Goal: Task Accomplishment & Management: Use online tool/utility

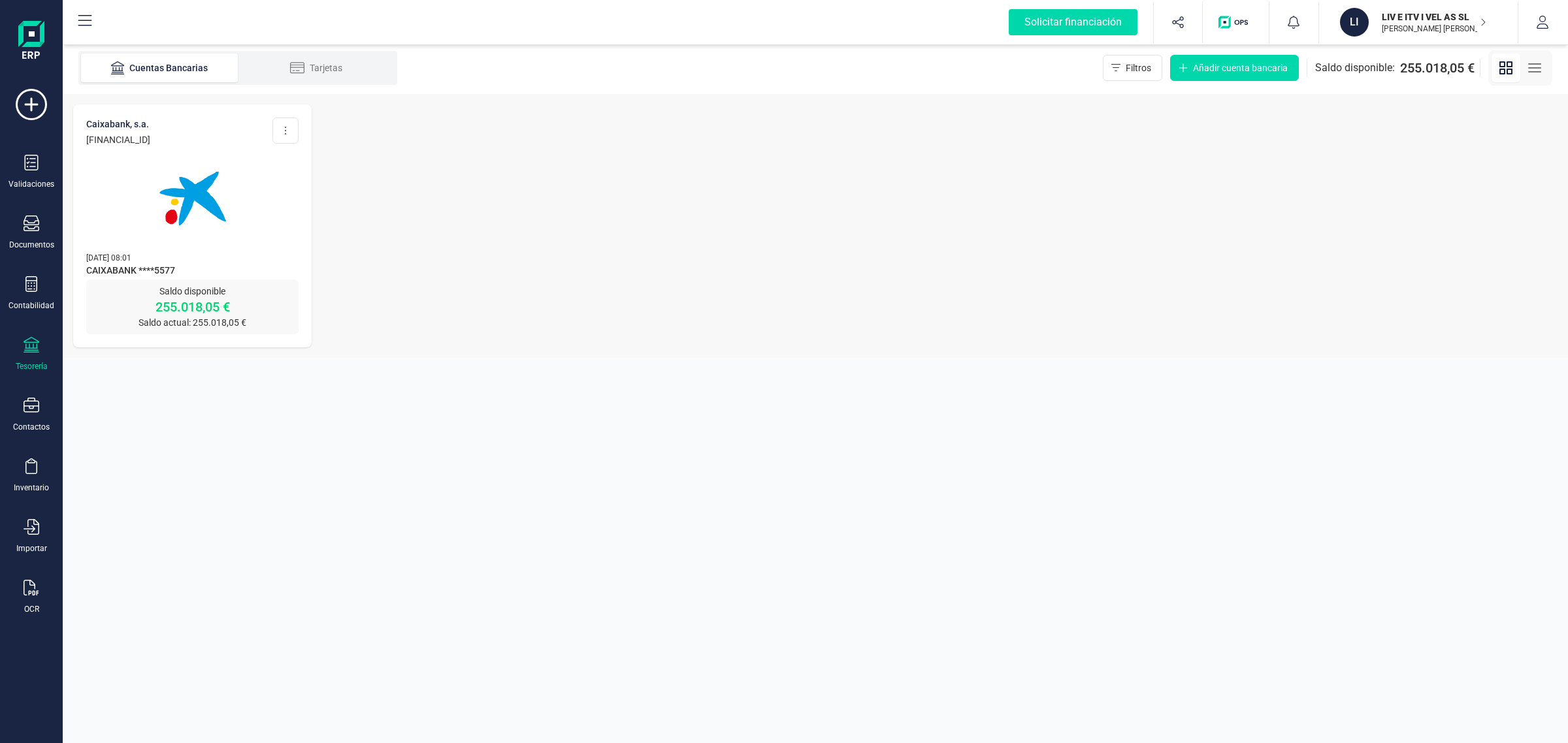
click at [223, 251] on p "[DATE] 08:01" at bounding box center [192, 257] width 212 height 13
click at [291, 214] on div at bounding box center [192, 191] width 212 height 89
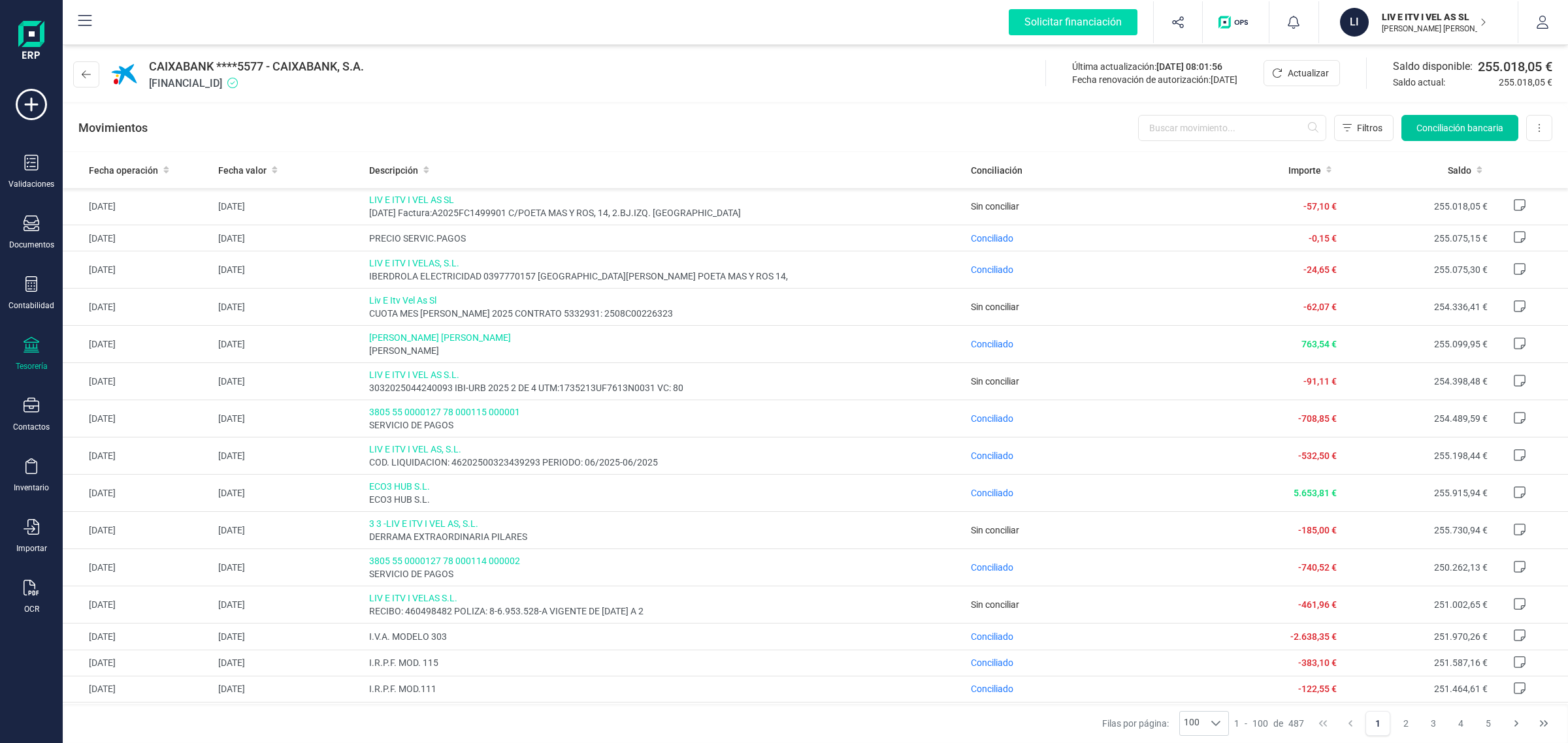
click at [1432, 133] on span "Conciliación bancaria" at bounding box center [1460, 128] width 87 height 13
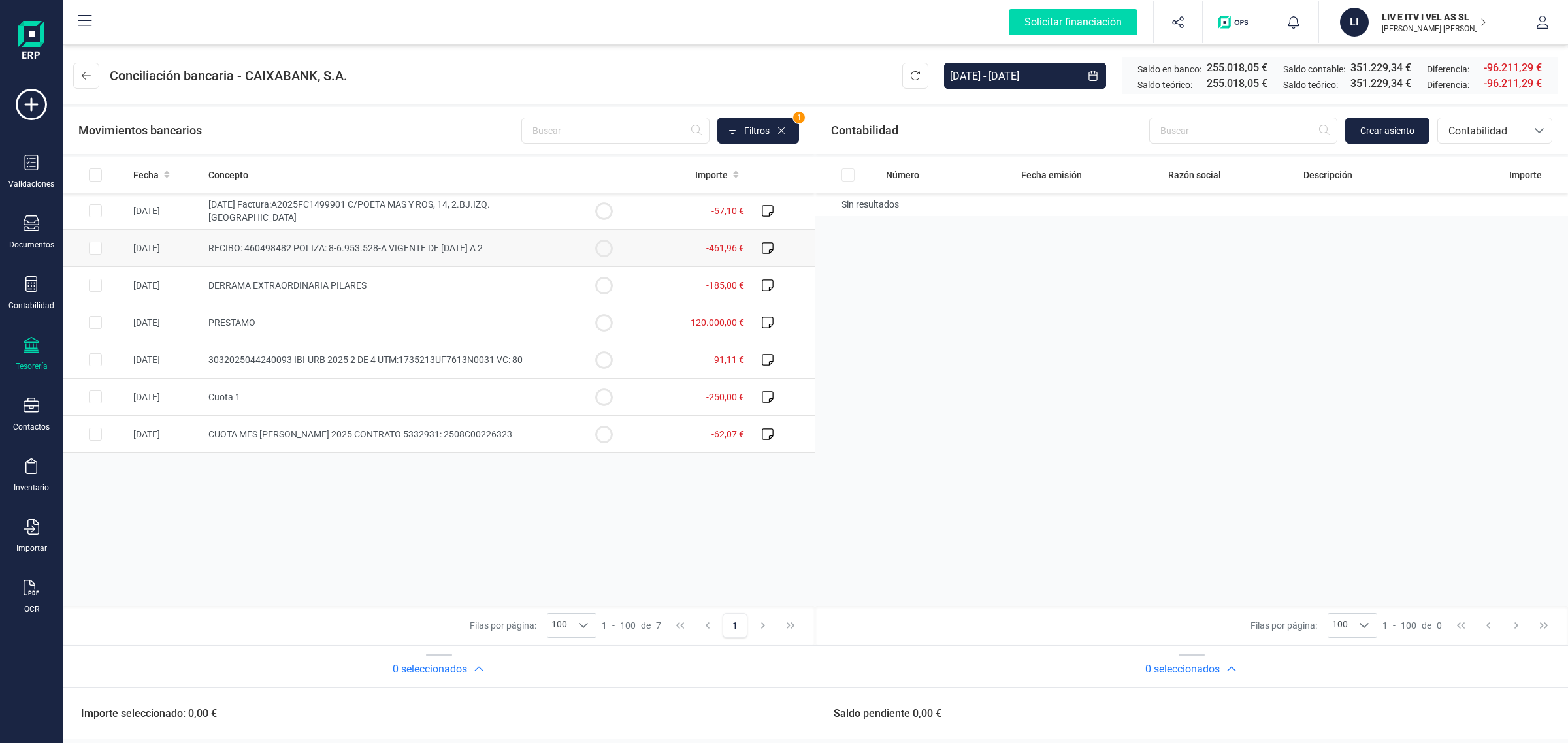
click at [658, 259] on td "-461,96 €" at bounding box center [693, 248] width 113 height 38
checkbox input "true"
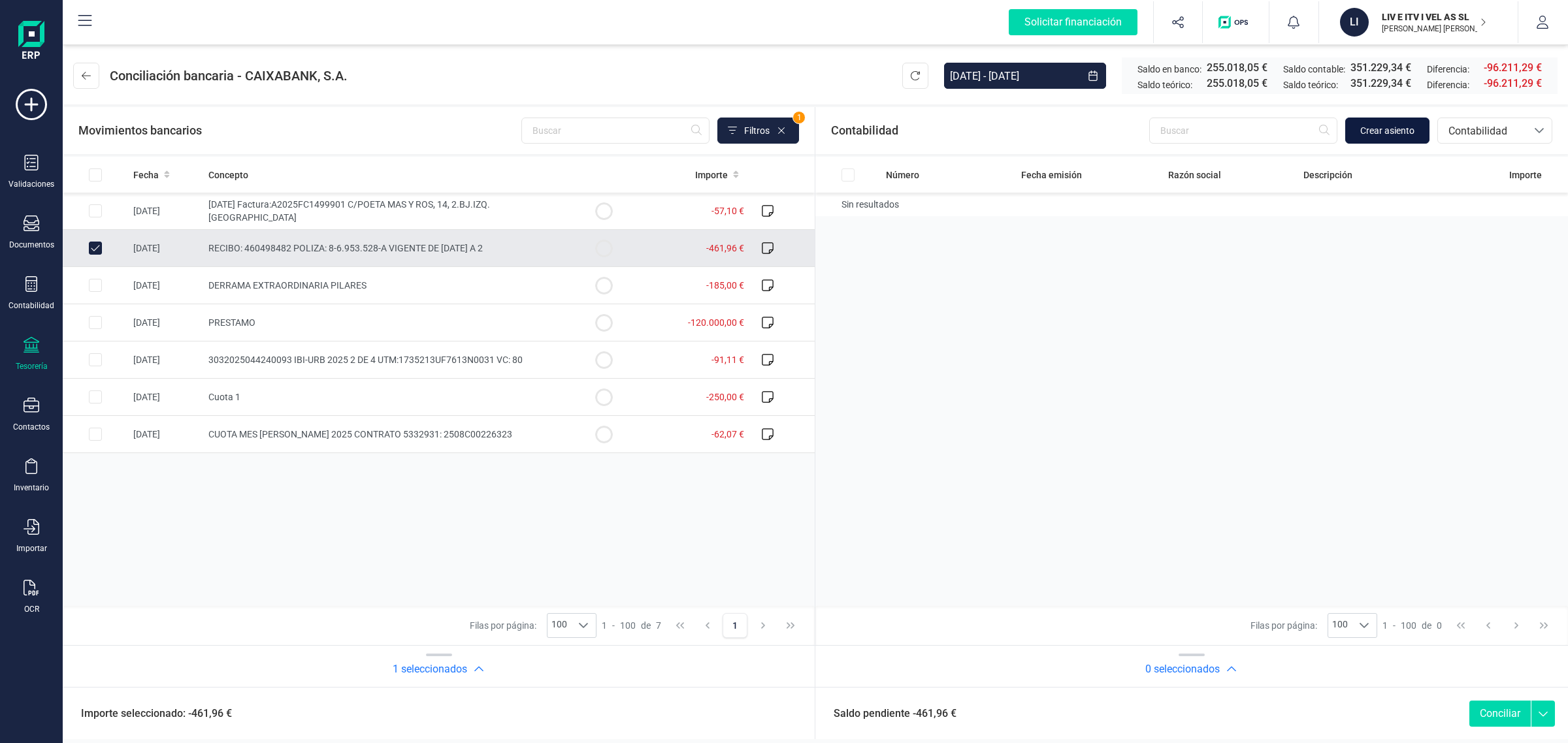
click at [1422, 129] on button "Crear asiento" at bounding box center [1387, 131] width 85 height 26
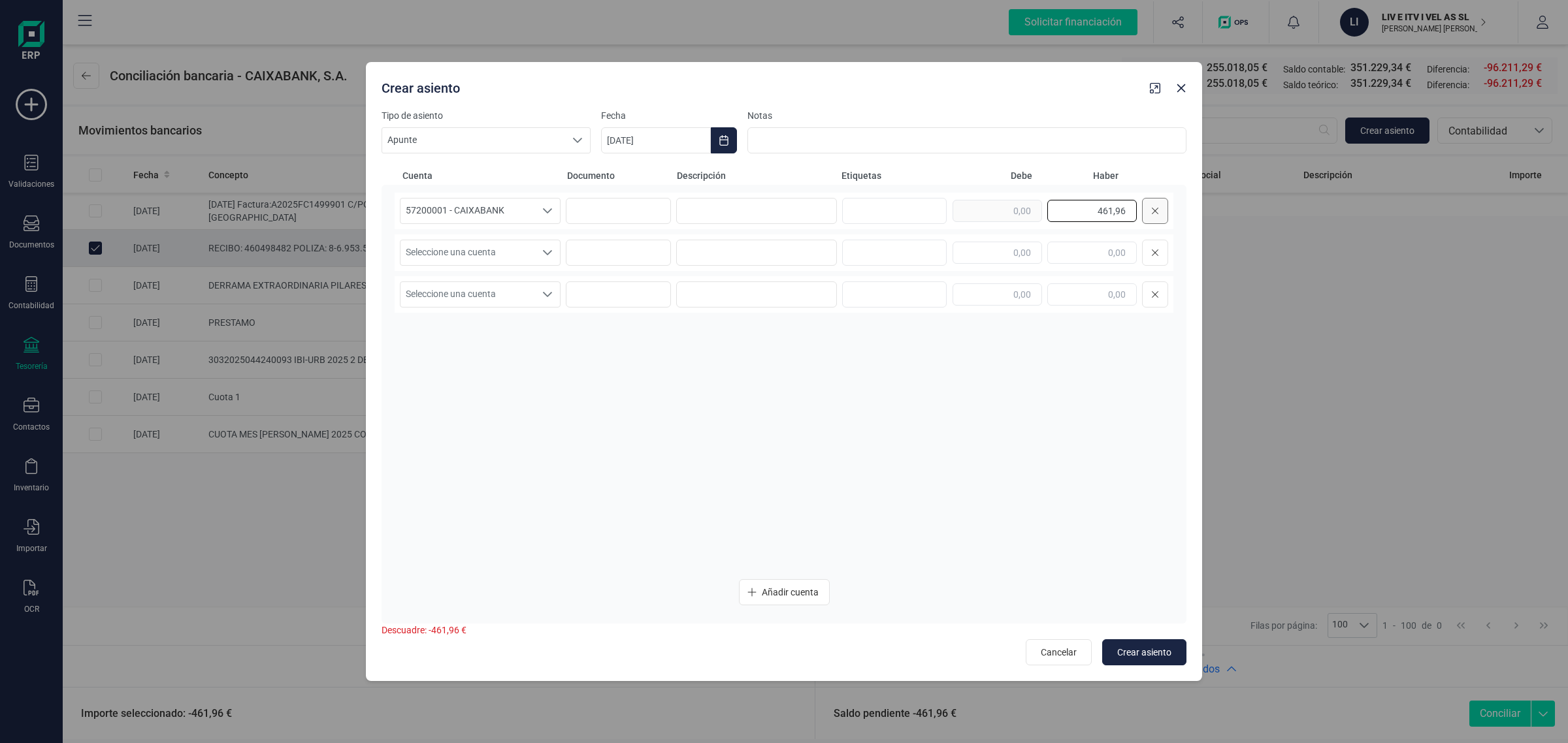
drag, startPoint x: 1047, startPoint y: 212, endPoint x: 1152, endPoint y: 222, distance: 105.5
click at [1153, 217] on div "461,96" at bounding box center [1060, 211] width 216 height 26
drag, startPoint x: 1016, startPoint y: 253, endPoint x: 1003, endPoint y: 252, distance: 13.0
click at [1016, 253] on input "text" at bounding box center [997, 253] width 90 height 22
paste input "461,96"
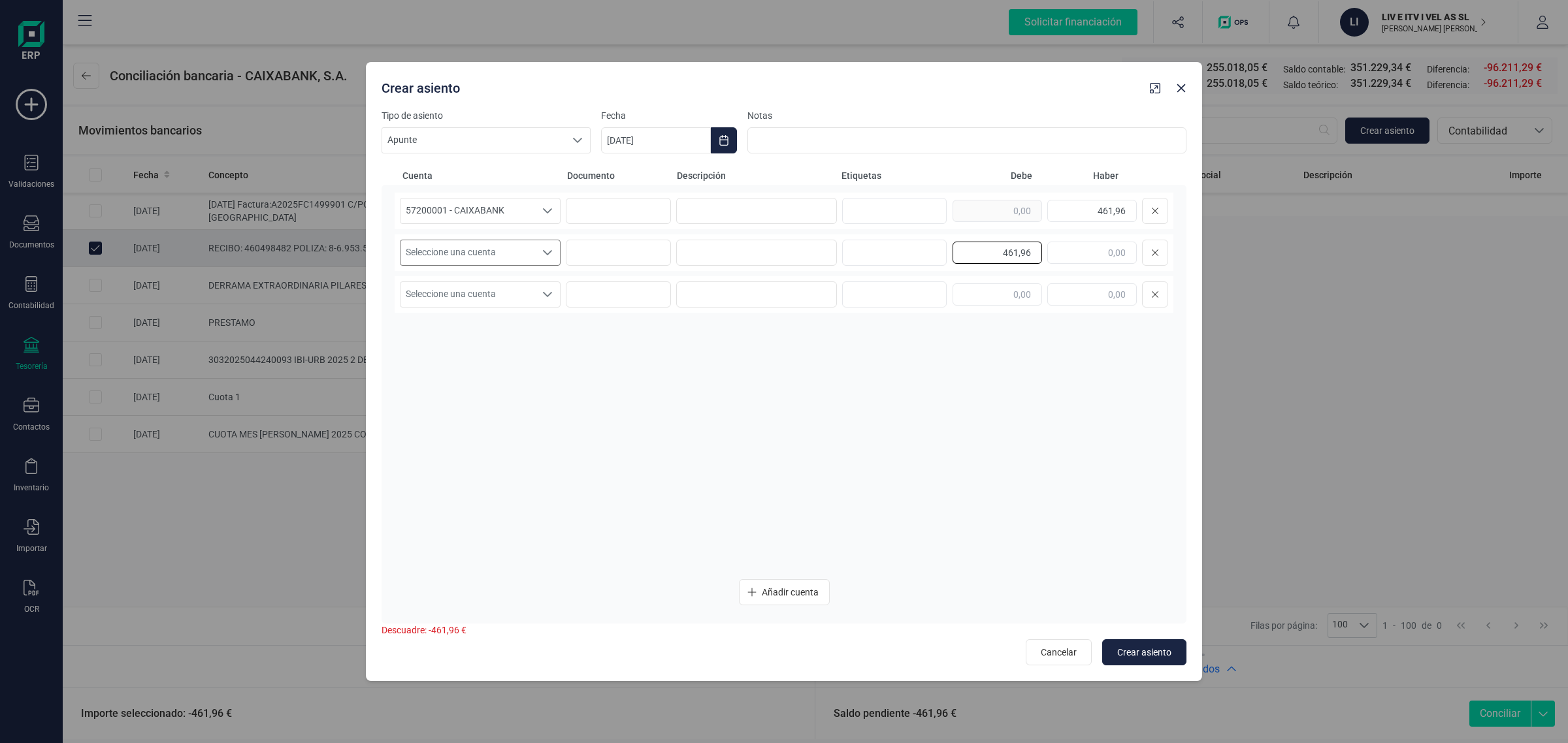
type input "461,96"
click at [481, 240] on div "Seleccione una cuenta Seleccione una cuenta" at bounding box center [480, 253] width 161 height 26
type input "4"
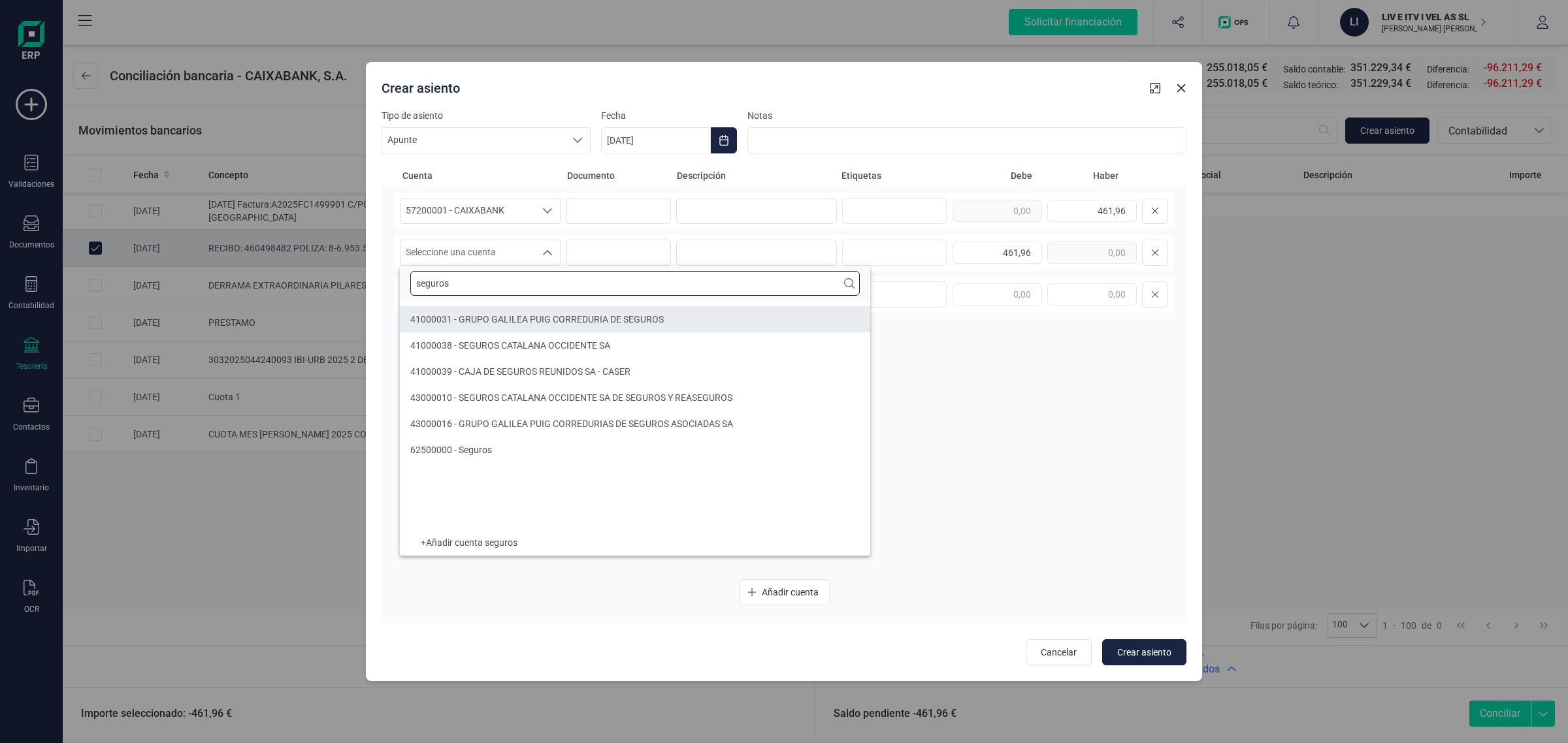
type input "seguros"
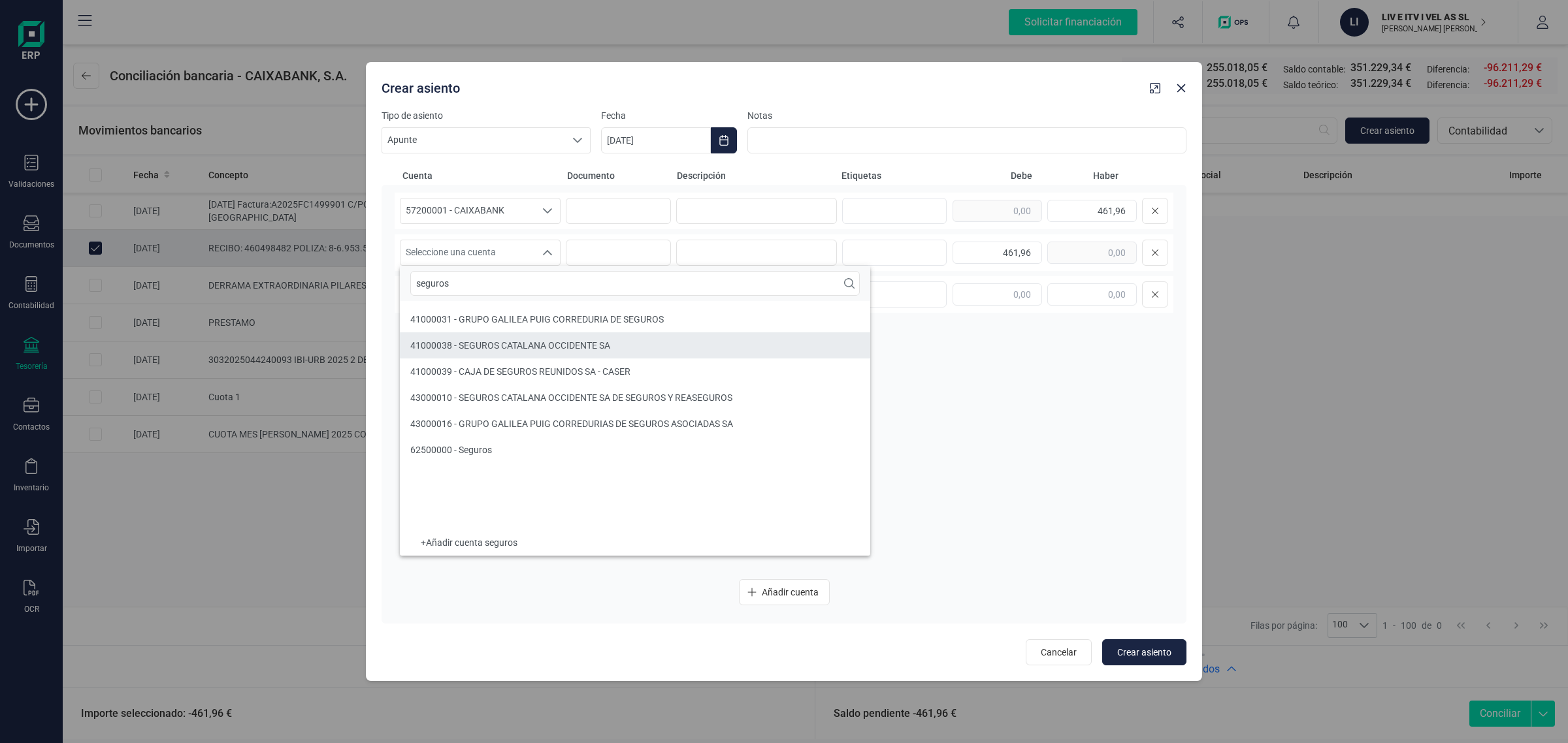
click at [484, 343] on span "41000038 - SEGUROS CATALANA OCCIDENTE SA" at bounding box center [510, 345] width 200 height 10
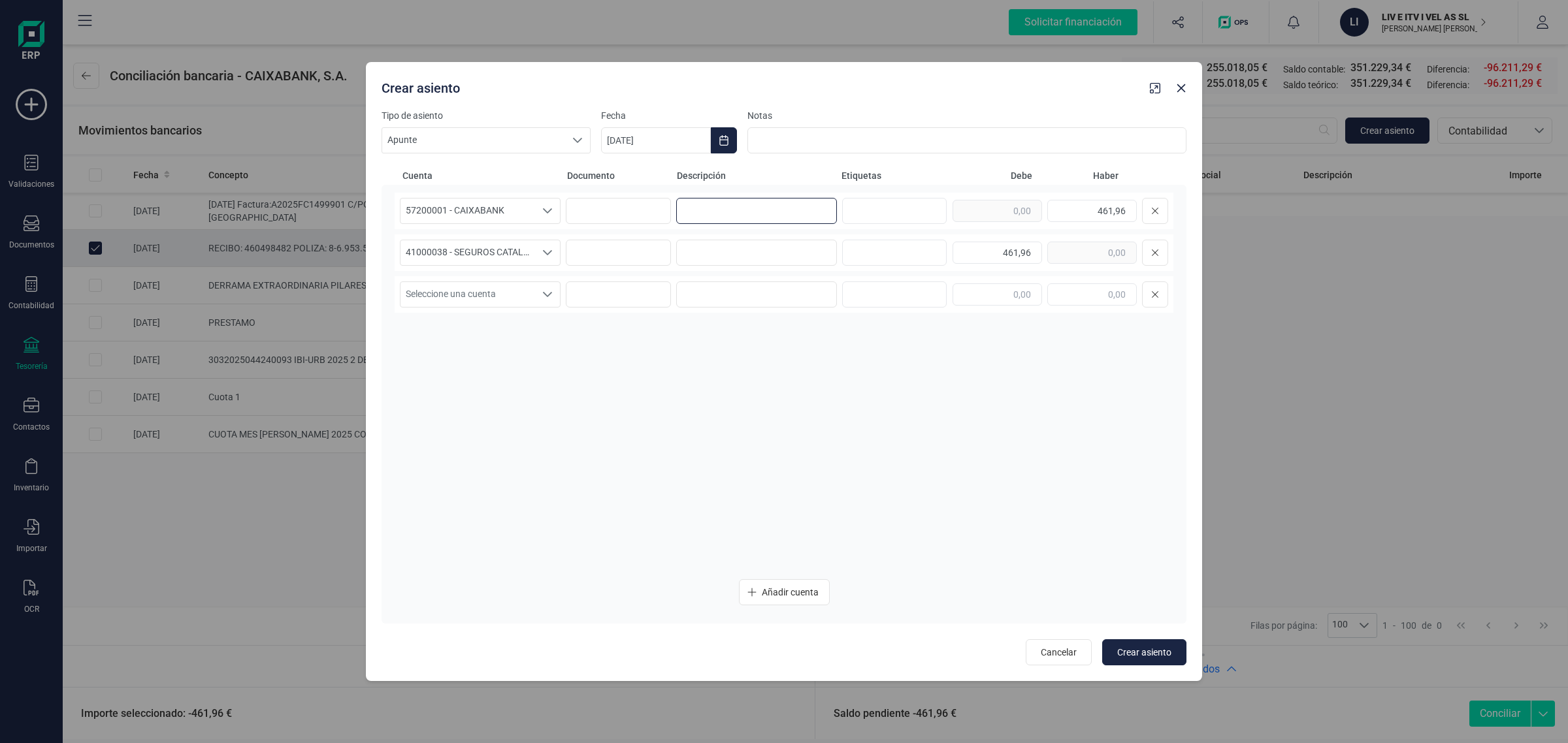
click at [753, 206] on input at bounding box center [756, 211] width 161 height 26
type input "c"
drag, startPoint x: 773, startPoint y: 211, endPoint x: 683, endPoint y: 214, distance: 90.0
click at [683, 214] on input "CUOTA AGOSTO" at bounding box center [756, 211] width 161 height 26
type input "CUOTA AGOSTO"
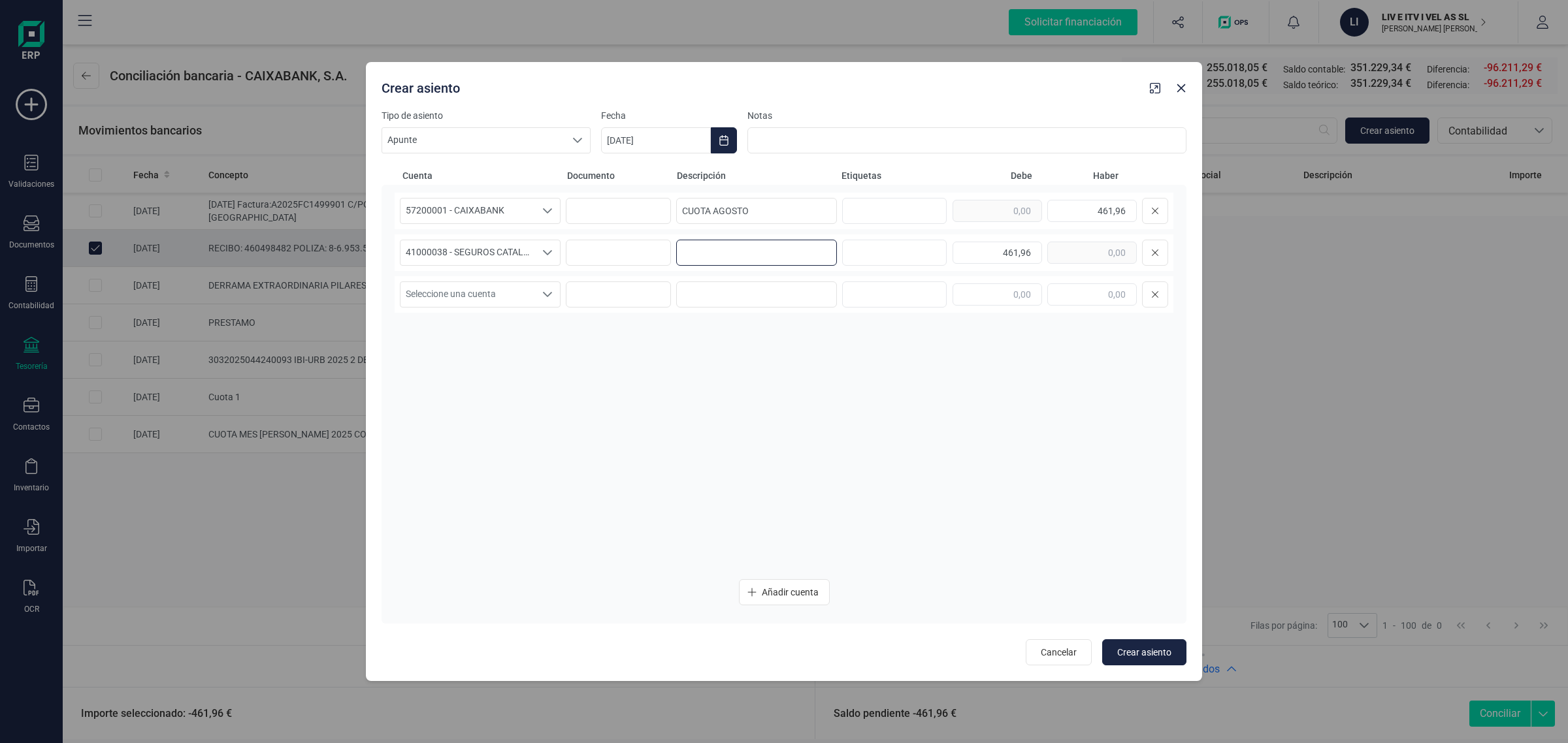
click at [700, 252] on input at bounding box center [756, 253] width 161 height 26
paste input "CUOTA AGOSTO"
type input "CUOTA AGOSTO"
click at [720, 142] on icon "Choose Date" at bounding box center [724, 140] width 9 height 10
click at [622, 177] on icon "Previous Month" at bounding box center [627, 180] width 10 height 10
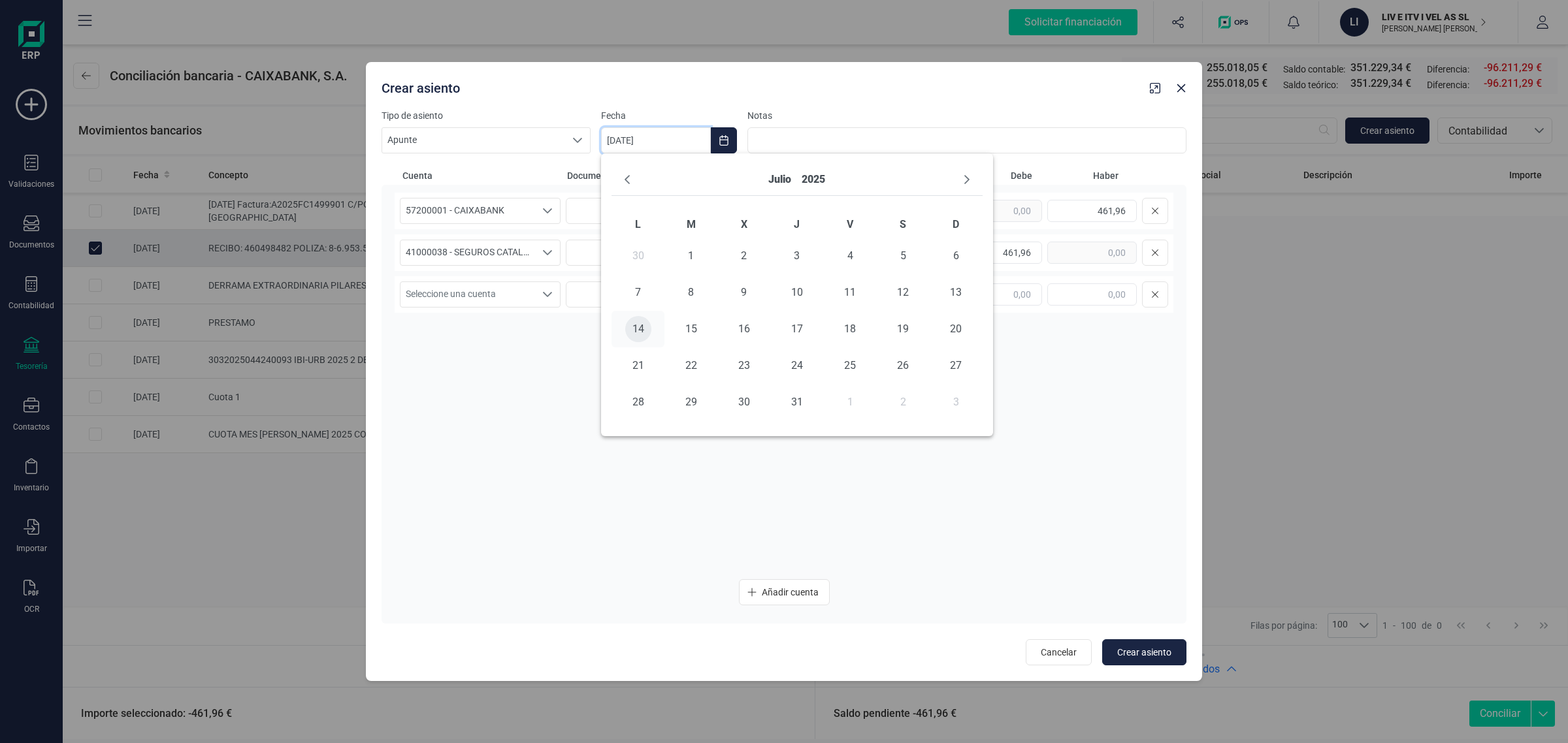
click at [639, 333] on span "14" at bounding box center [638, 329] width 26 height 26
type input "[DATE]"
drag, startPoint x: 759, startPoint y: 212, endPoint x: 716, endPoint y: 230, distance: 46.6
click at [716, 230] on div "57200001 - CAIXABANK 57200001 - CAIXABANK CUOTA AGOSTO 461,96 41000038 - SEGURO…" at bounding box center [784, 381] width 779 height 376
drag, startPoint x: 763, startPoint y: 214, endPoint x: 628, endPoint y: 222, distance: 135.2
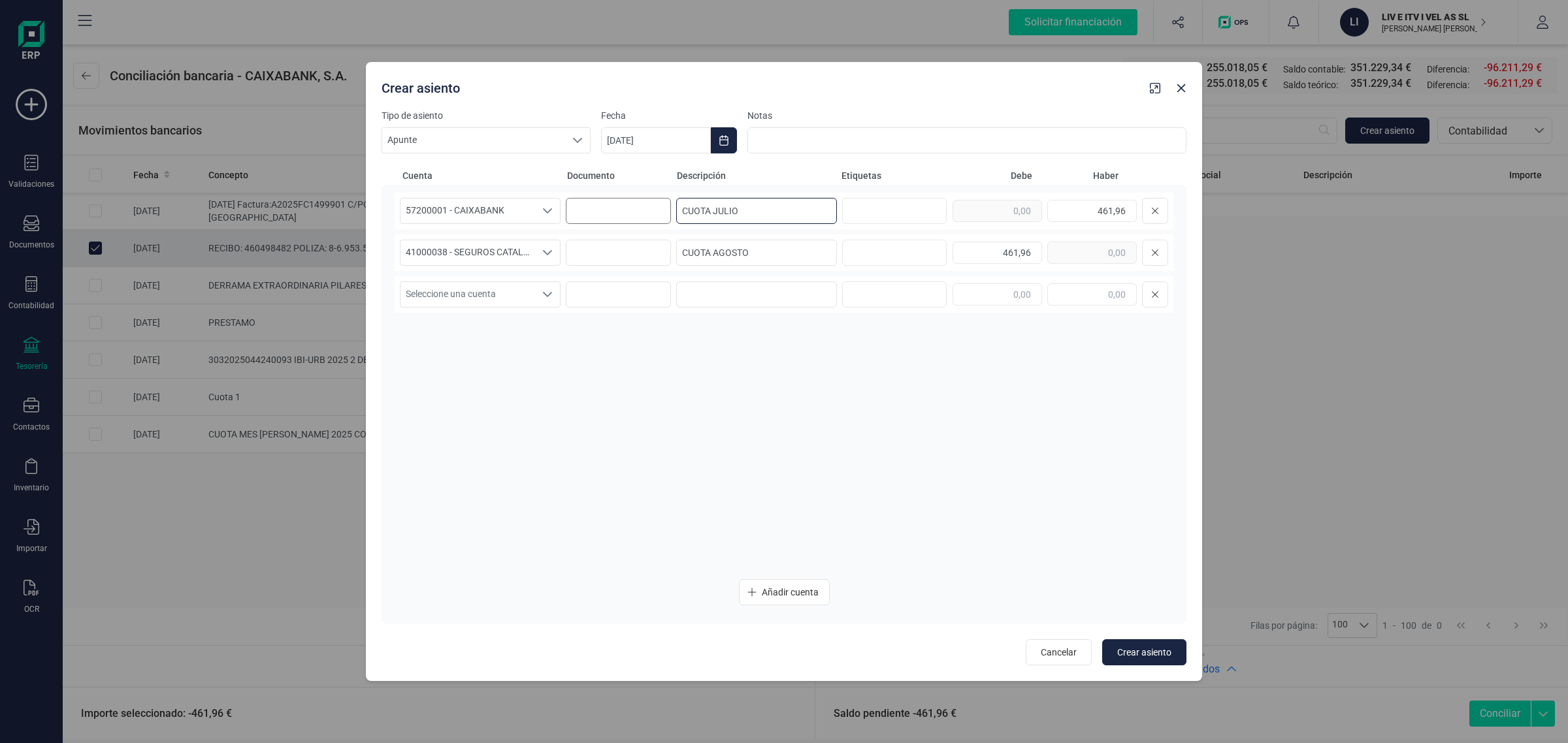
click at [628, 222] on div "57200001 - CAIXABANK 57200001 - CAIXABANK [PERSON_NAME] 461,96" at bounding box center [784, 211] width 779 height 37
type input "CUOTA JULIO"
drag, startPoint x: 773, startPoint y: 256, endPoint x: 654, endPoint y: 253, distance: 119.0
click at [654, 253] on div "41000038 - SEGUROS CATALANA OCCIDENTE SA 41000038 - SEGUROS CATALANA OCCIDENTE …" at bounding box center [784, 253] width 779 height 37
paste input "JULI"
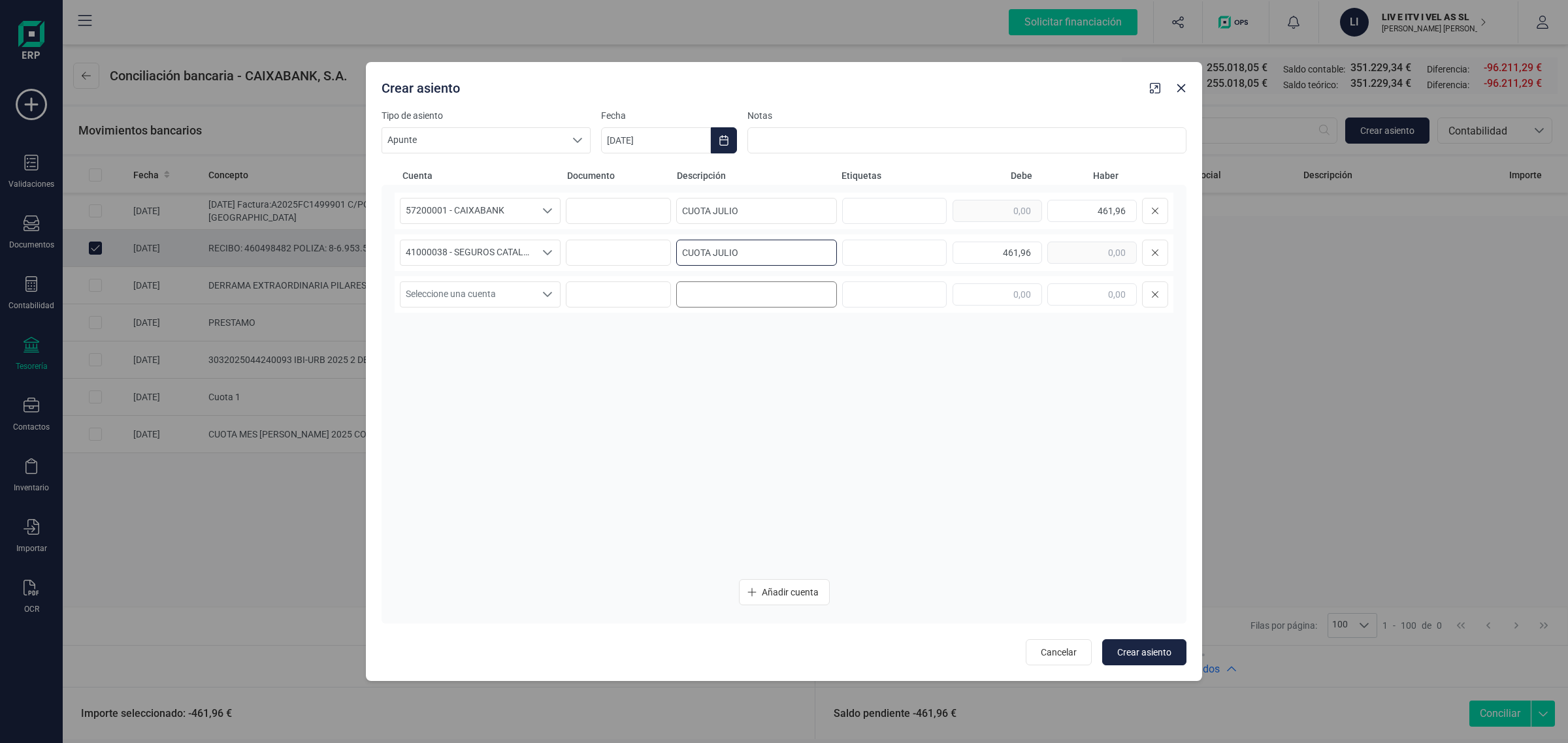
type input "CUOTA JULIO"
click at [706, 289] on input at bounding box center [756, 295] width 161 height 26
click at [1140, 654] on span "Crear asiento" at bounding box center [1144, 653] width 54 height 13
type input "[DATE]"
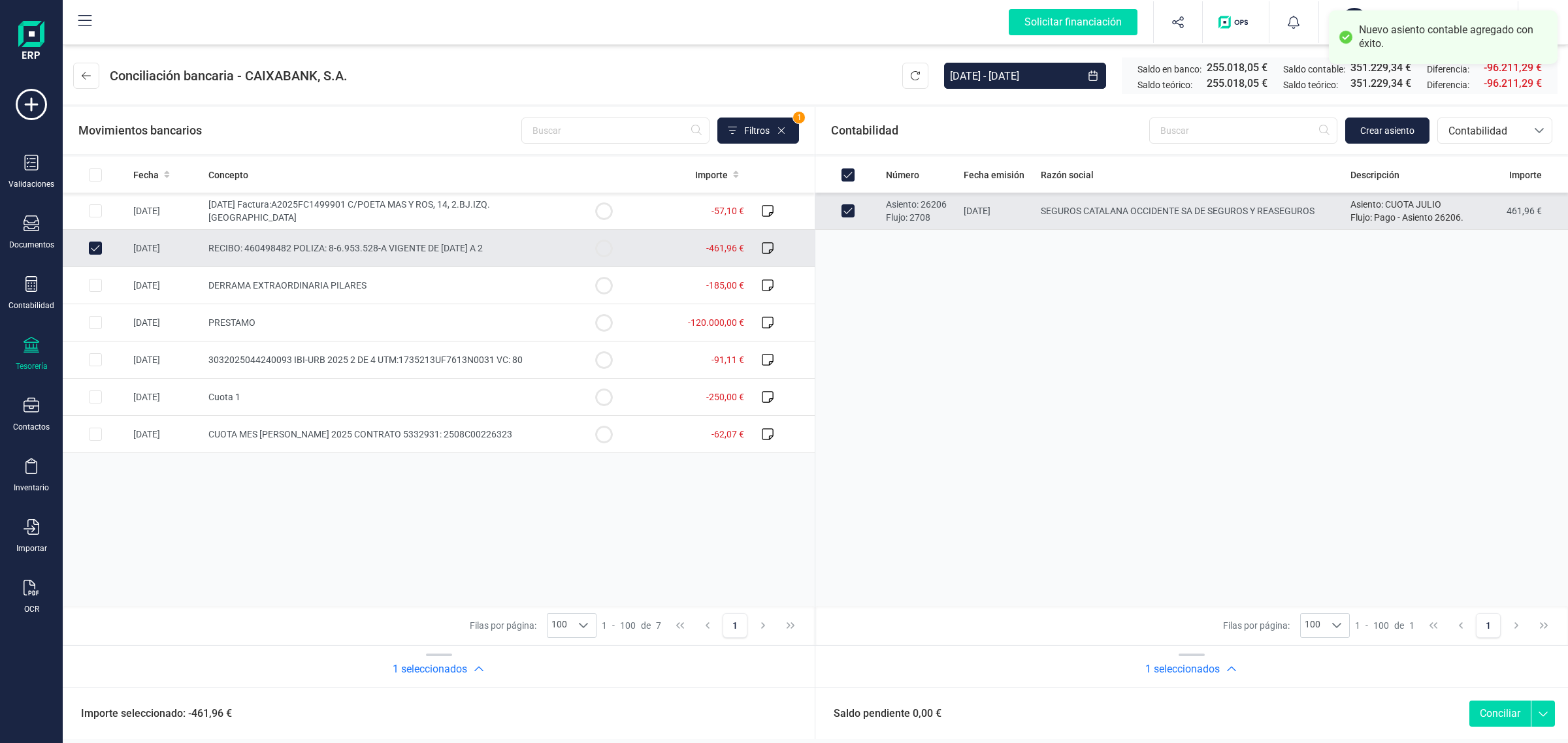
click at [1500, 716] on button "Conciliar" at bounding box center [1499, 714] width 61 height 26
checkbox input "false"
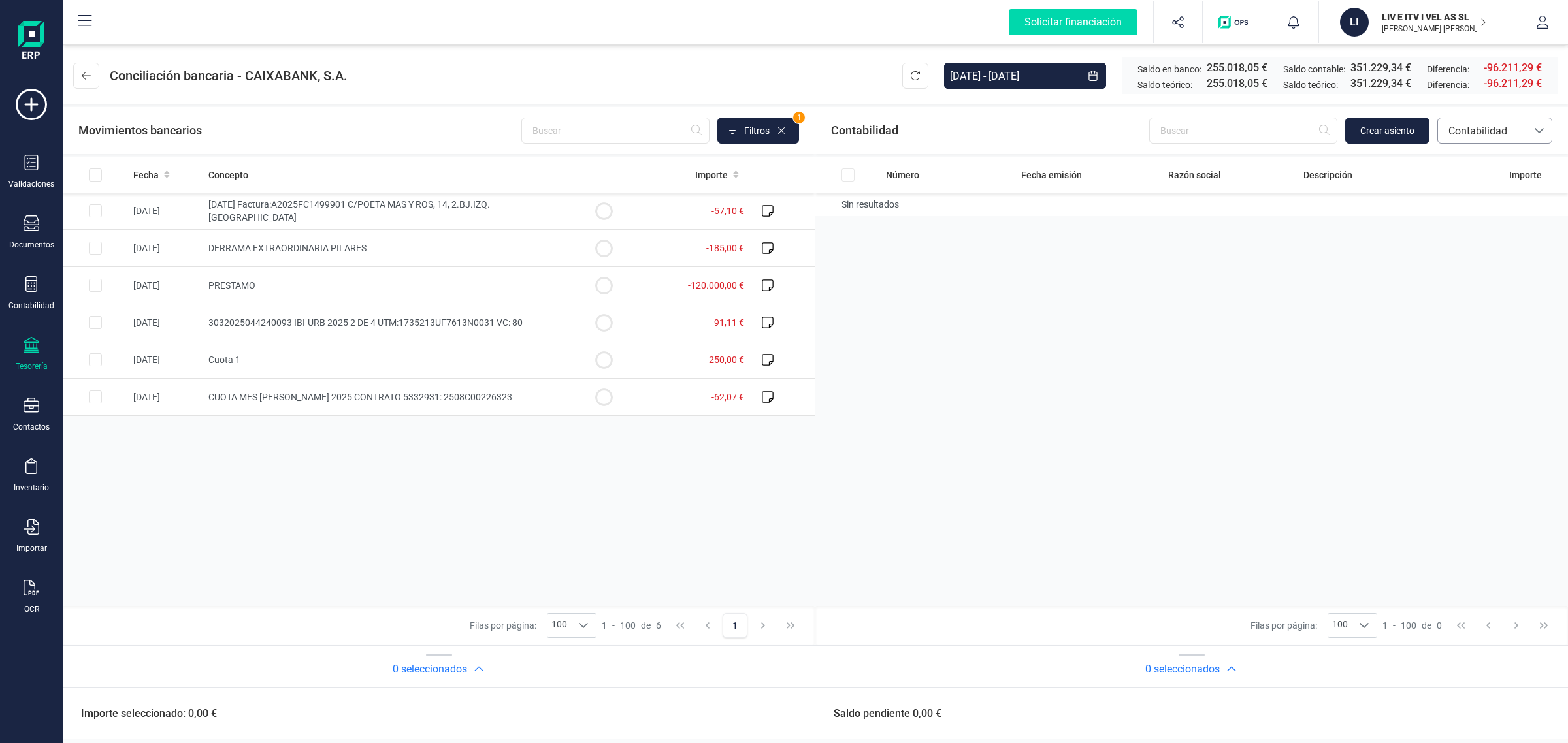
click at [1455, 119] on span "Contabilidad" at bounding box center [1482, 131] width 89 height 25
click at [1375, 8] on div "LIV E ITV I VEL AS SL [PERSON_NAME] [PERSON_NAME]" at bounding box center [1429, 22] width 115 height 29
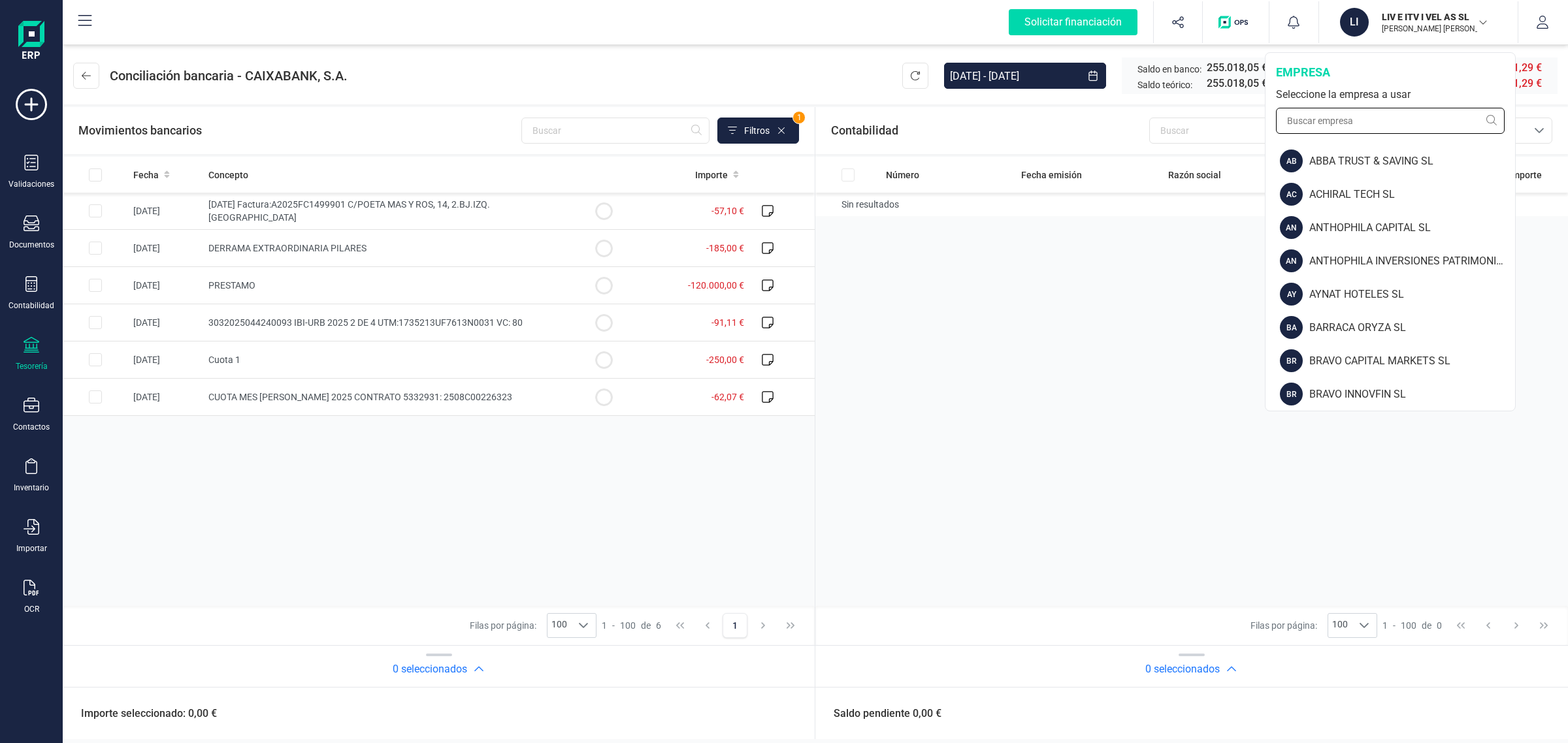
click at [1317, 126] on input "text" at bounding box center [1390, 121] width 229 height 26
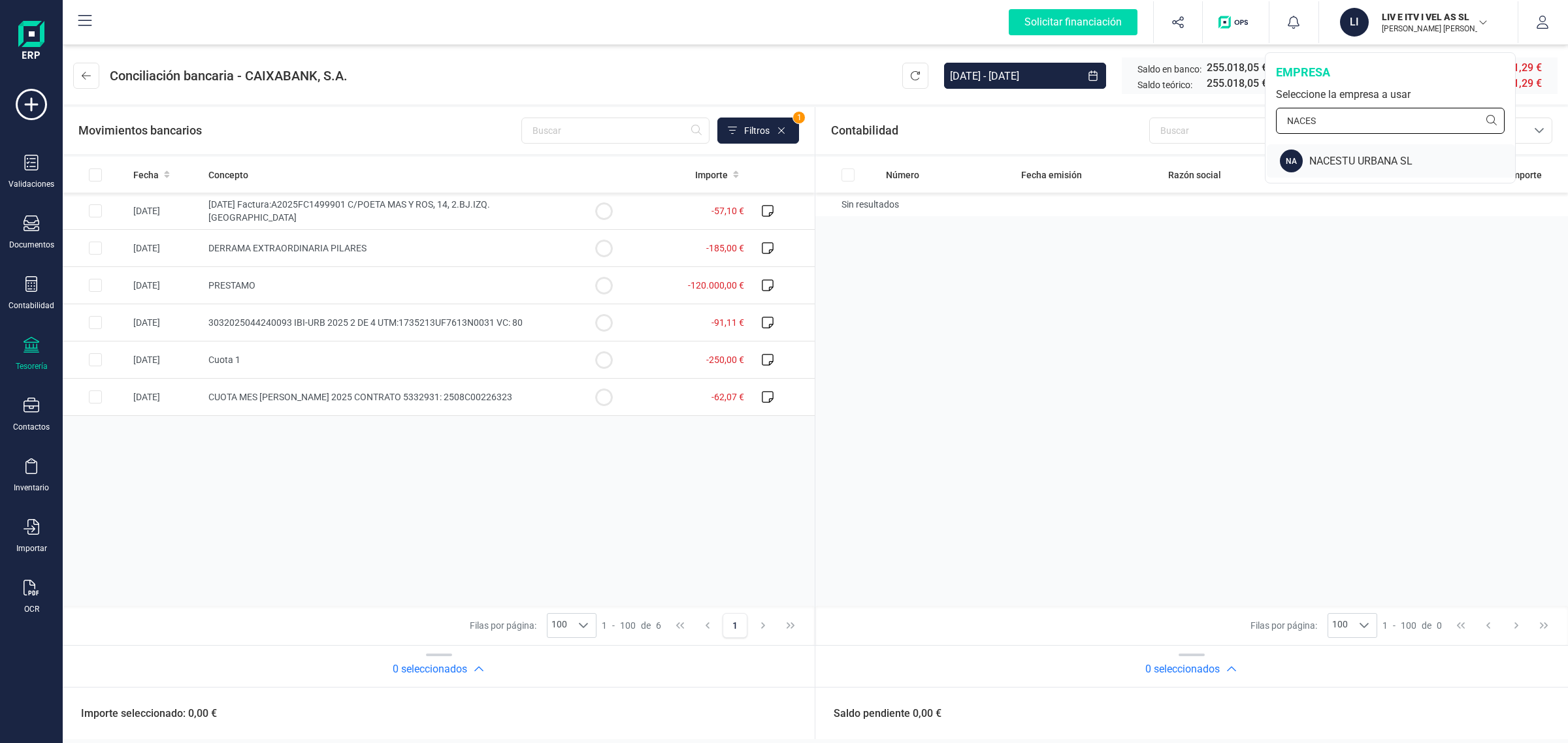
type input "NACES"
drag, startPoint x: 1372, startPoint y: 163, endPoint x: 1327, endPoint y: 174, distance: 46.3
click at [1371, 163] on div "NACESTU URBANA SL" at bounding box center [1412, 162] width 206 height 16
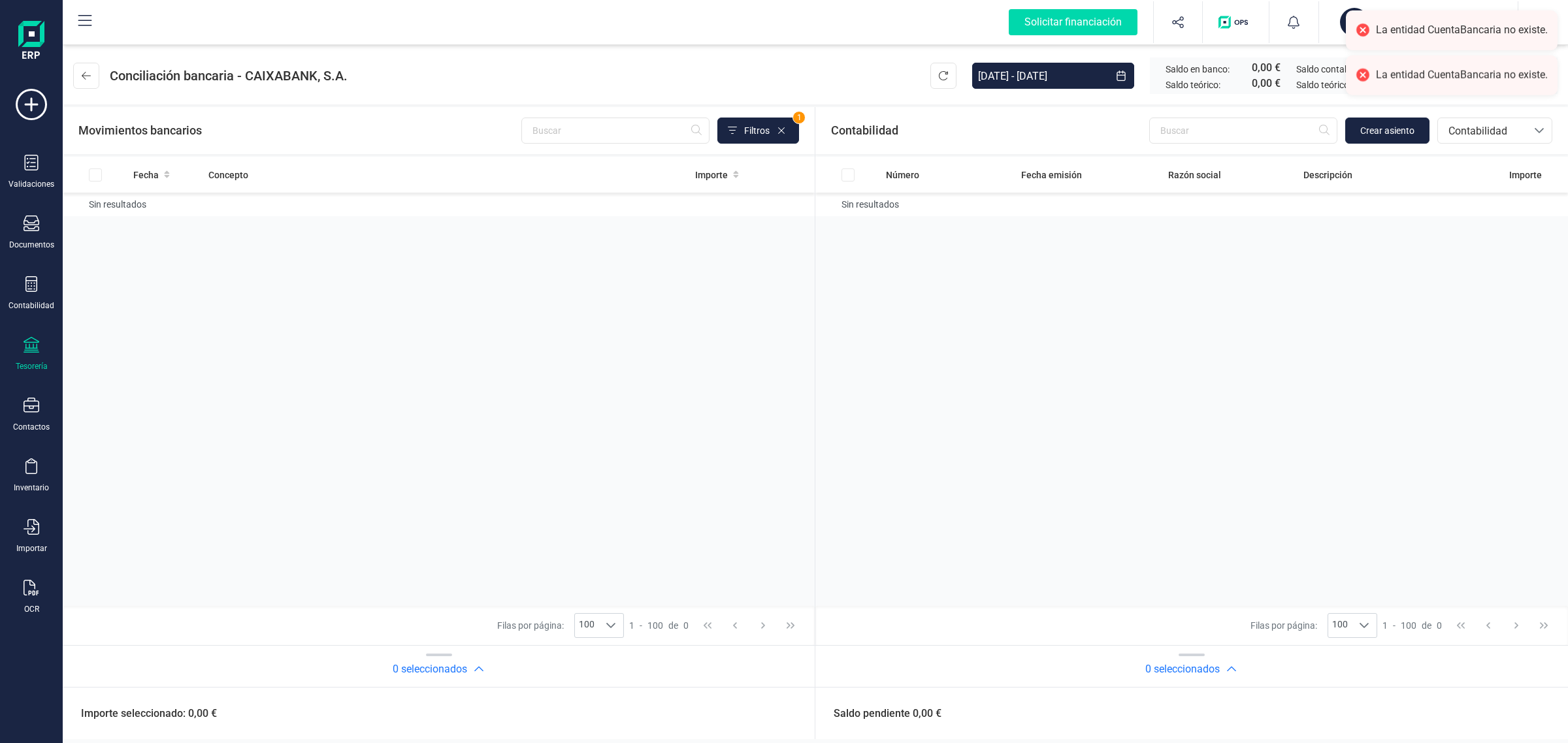
click at [31, 361] on div "Tesorería" at bounding box center [32, 366] width 32 height 10
click at [108, 222] on span "Cuentas bancarias" at bounding box center [156, 223] width 115 height 16
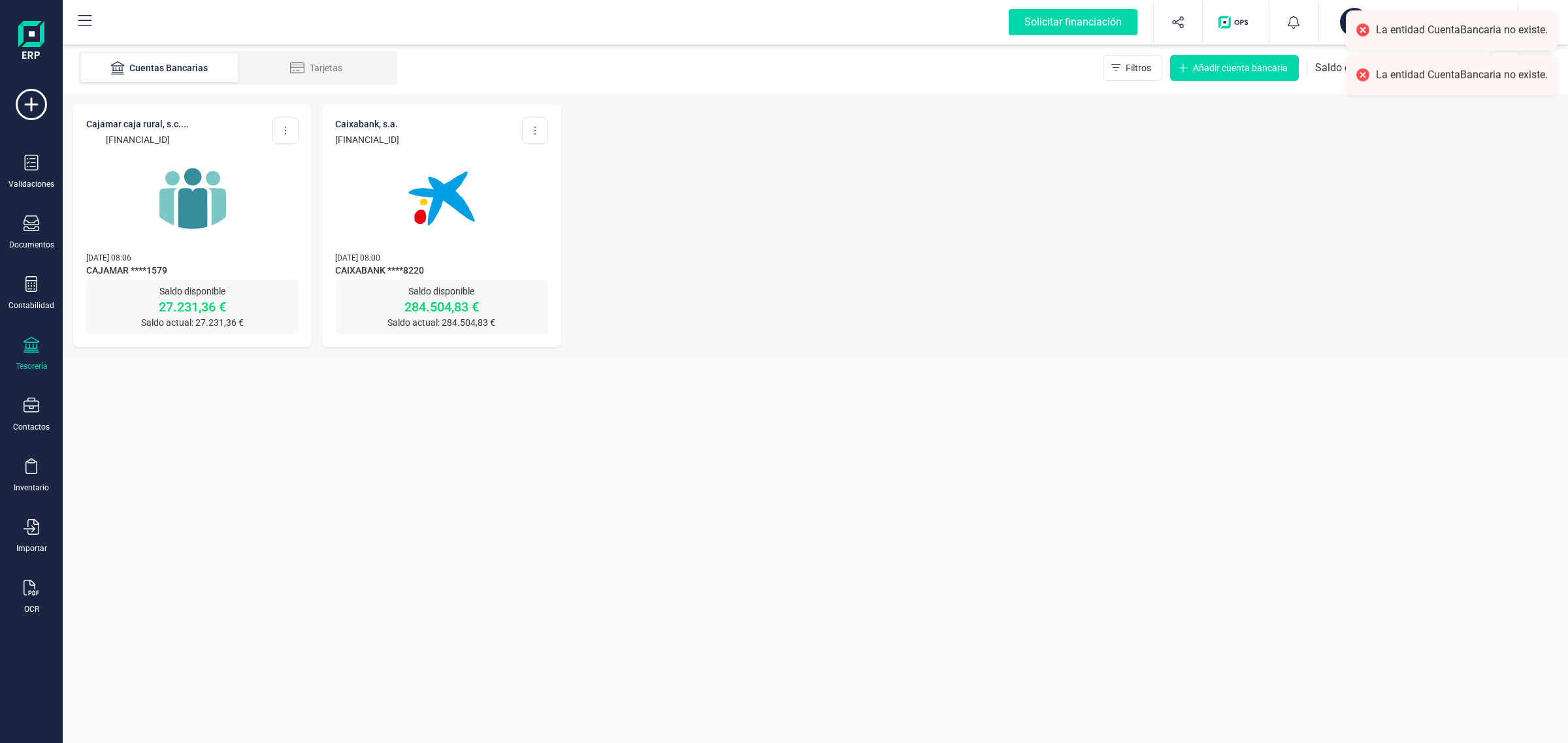
click at [408, 222] on img at bounding box center [442, 199] width 110 height 110
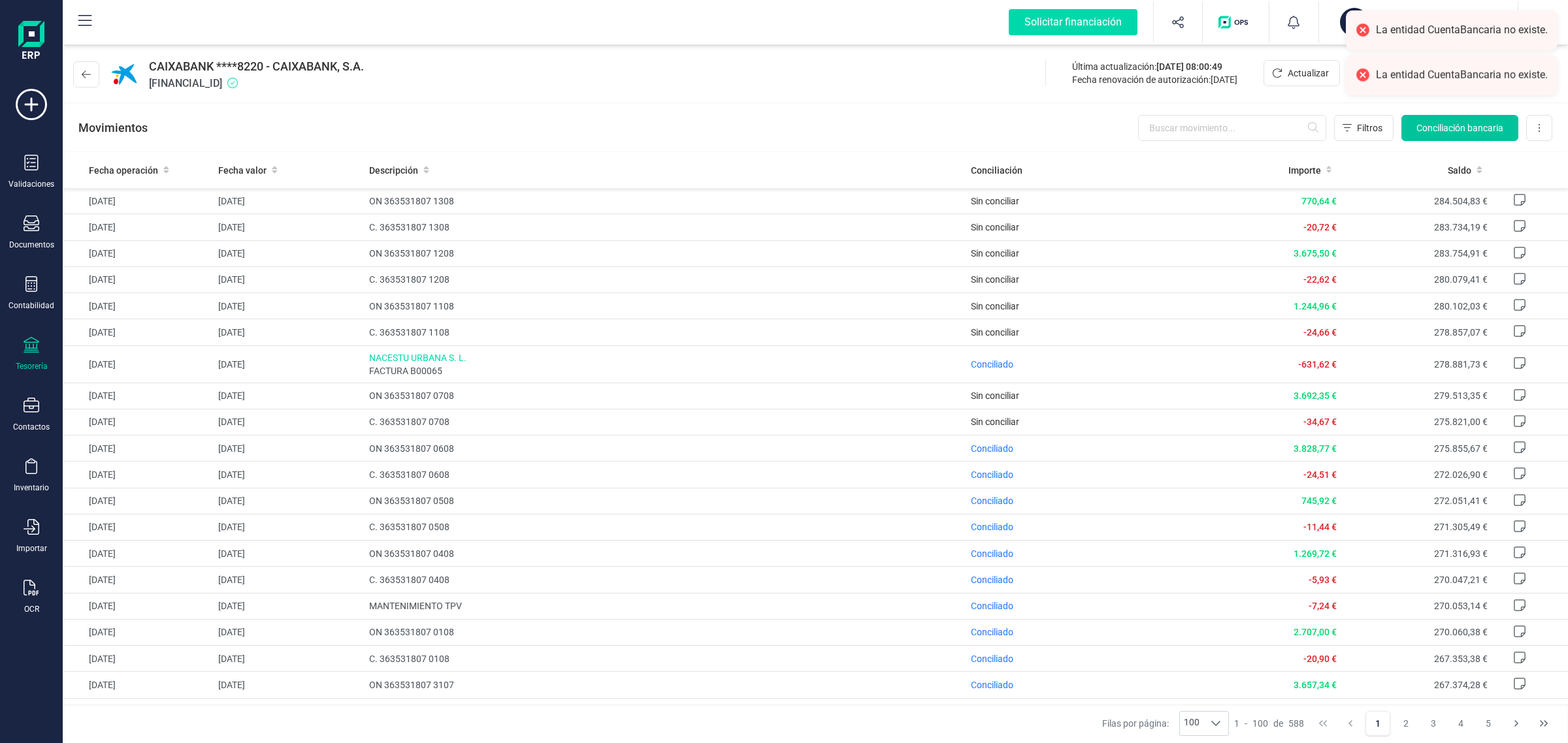
click at [1470, 129] on span "Conciliación bancaria" at bounding box center [1460, 128] width 87 height 13
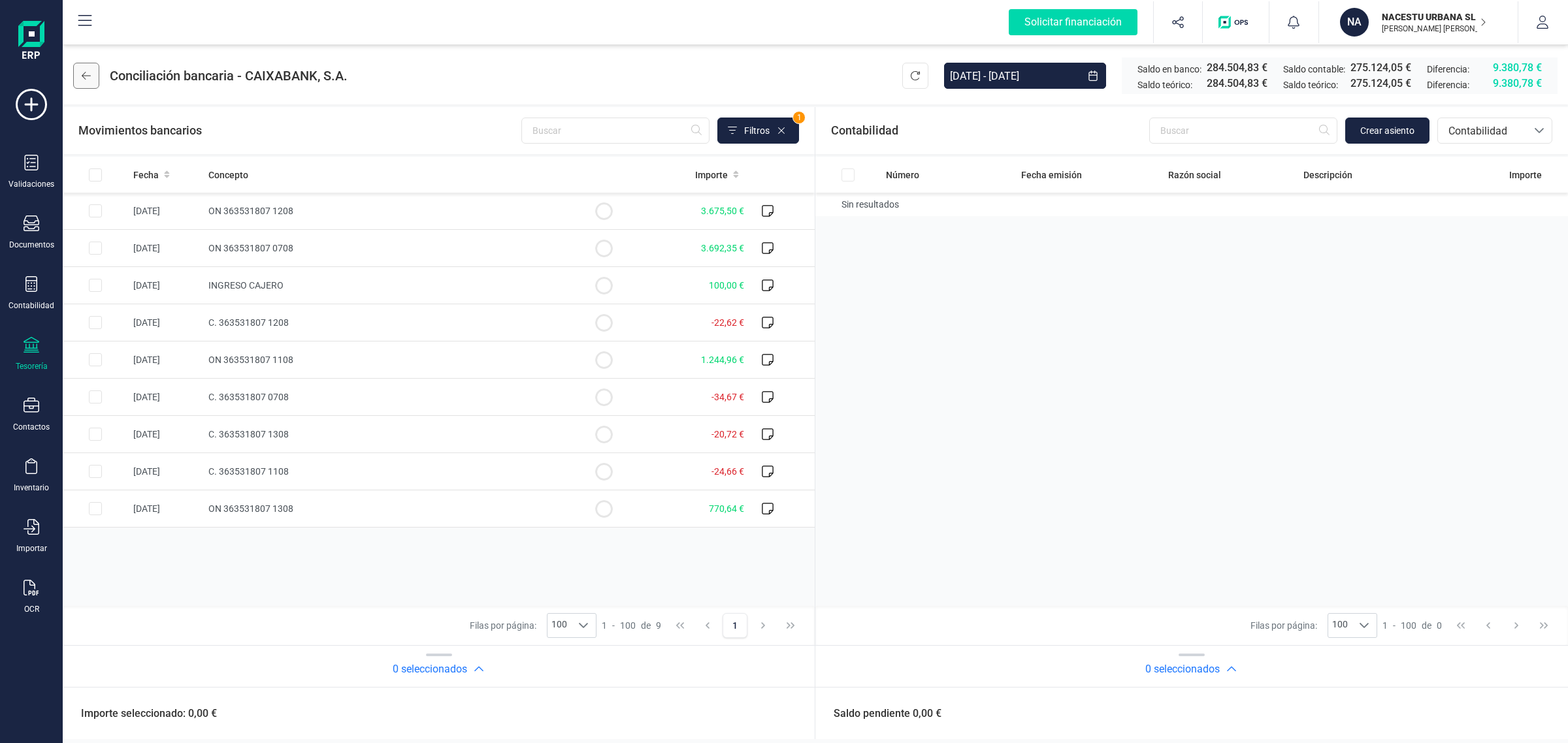
click at [77, 77] on button at bounding box center [86, 76] width 26 height 26
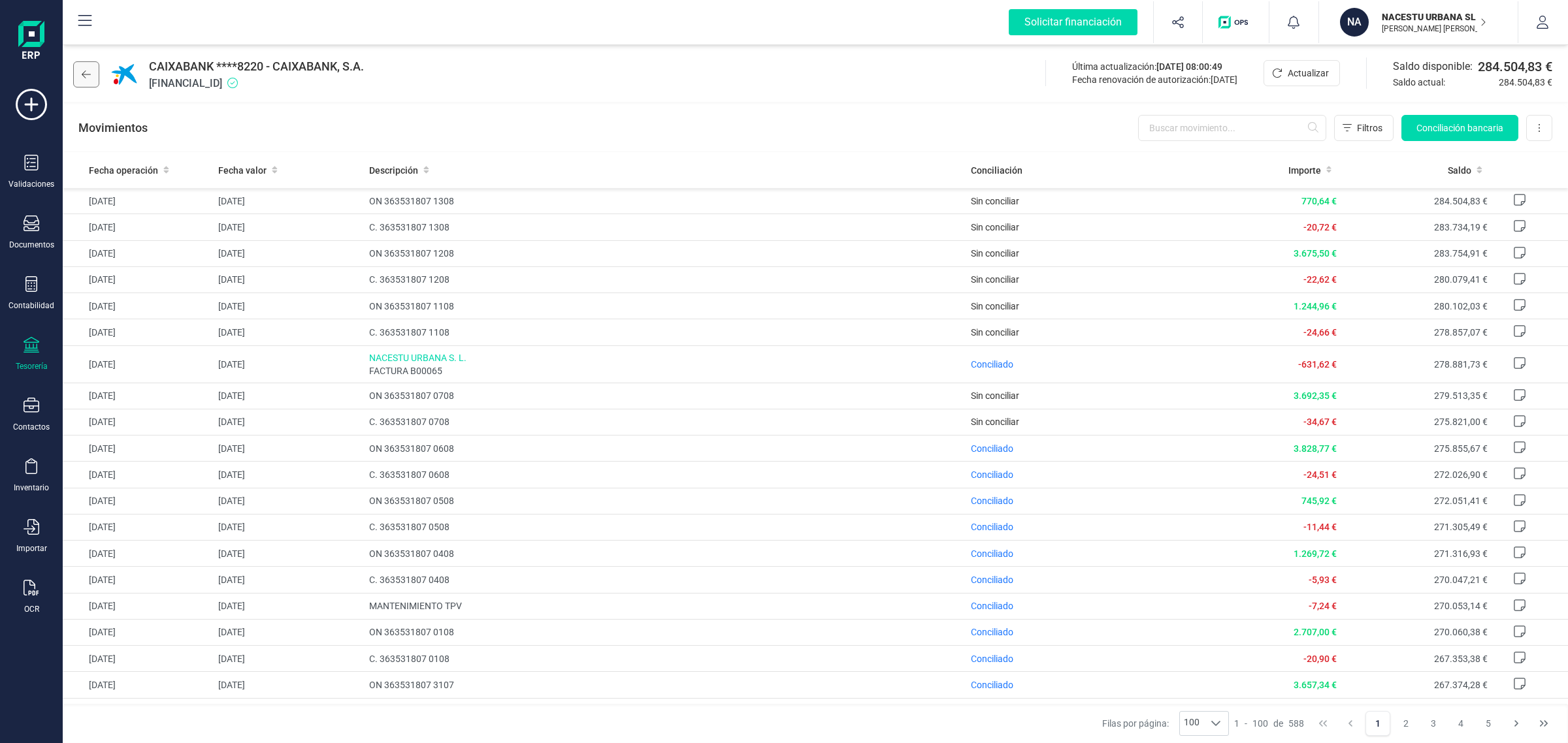
click at [95, 72] on button at bounding box center [86, 74] width 26 height 26
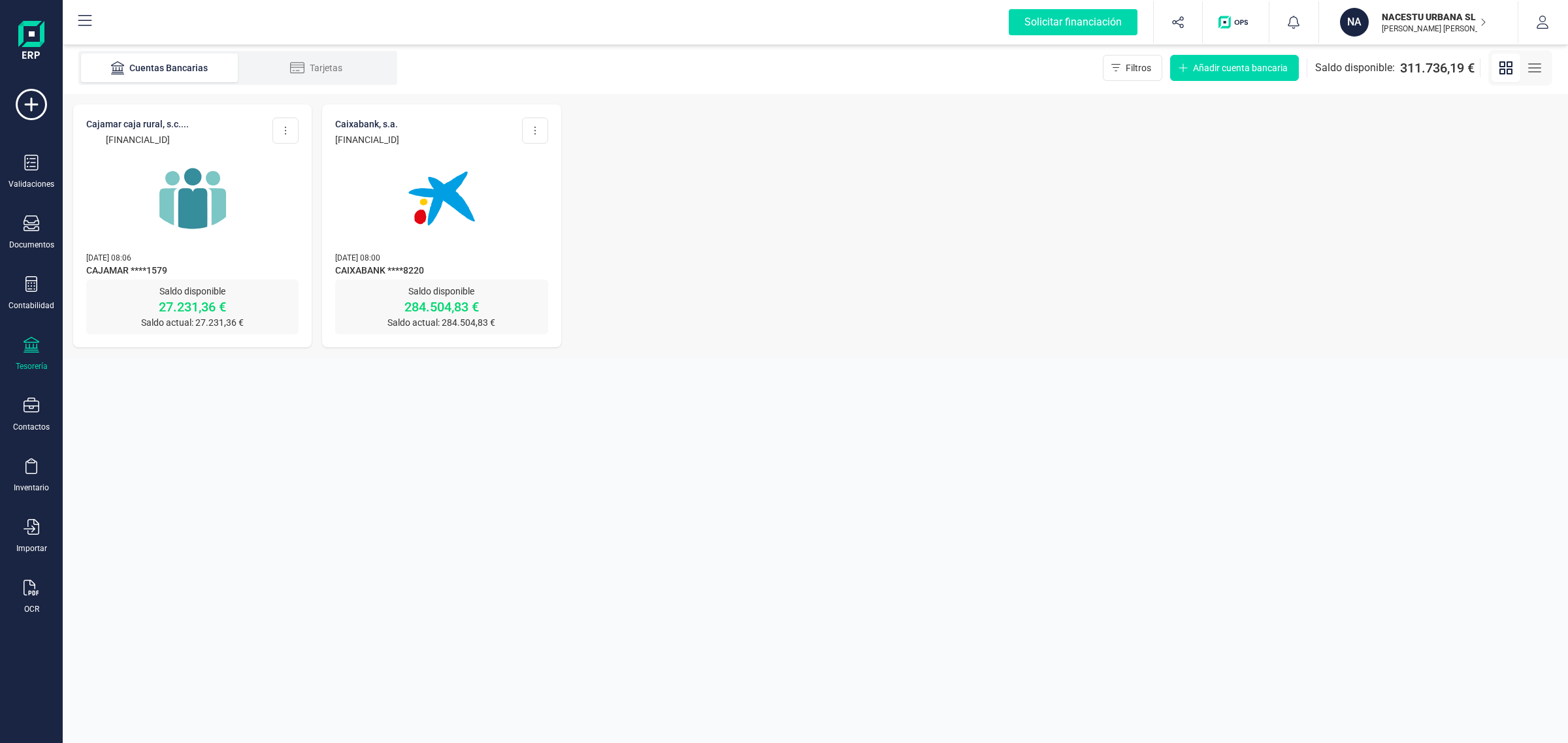
click at [217, 194] on img at bounding box center [193, 199] width 110 height 110
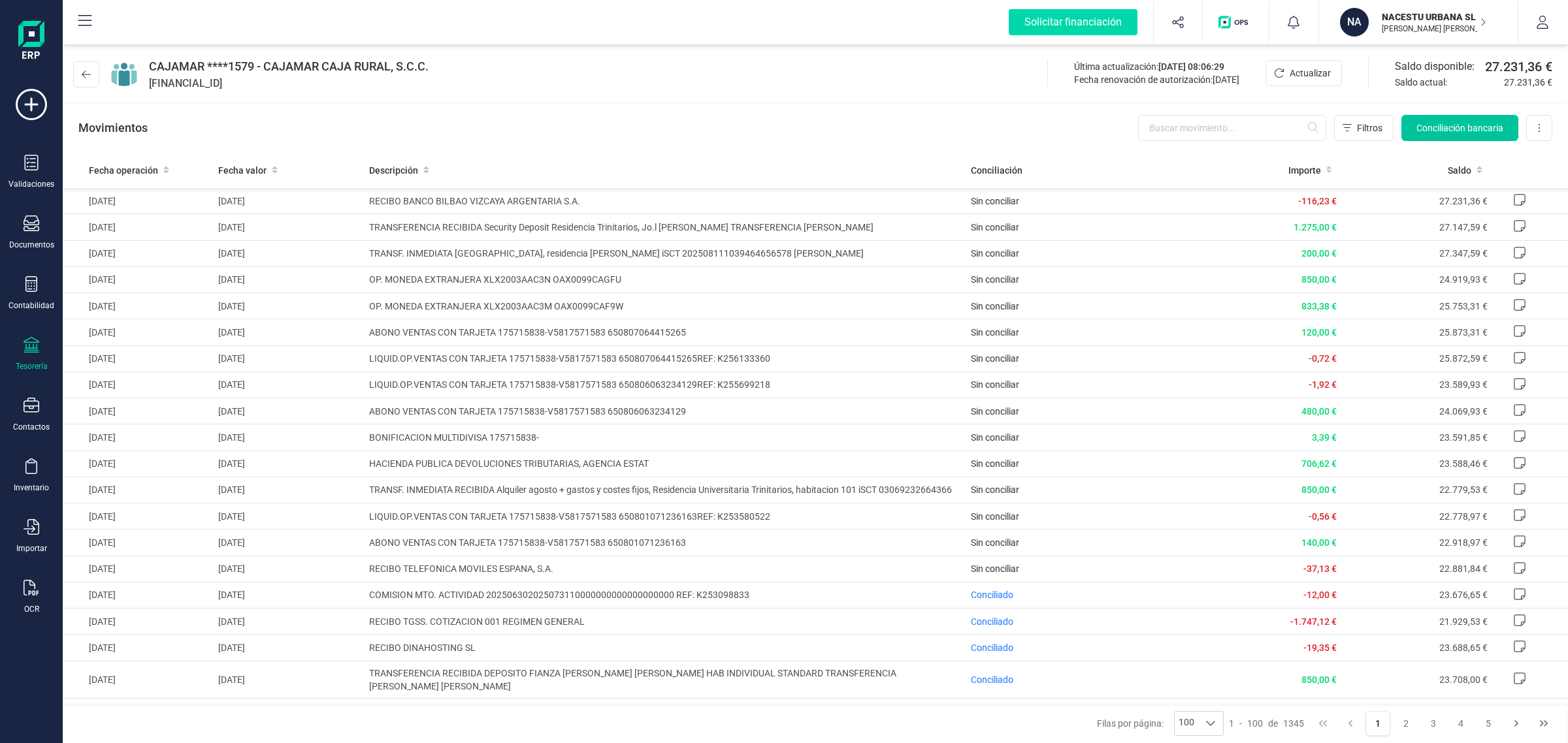
click at [1442, 133] on span "Conciliación bancaria" at bounding box center [1460, 128] width 87 height 13
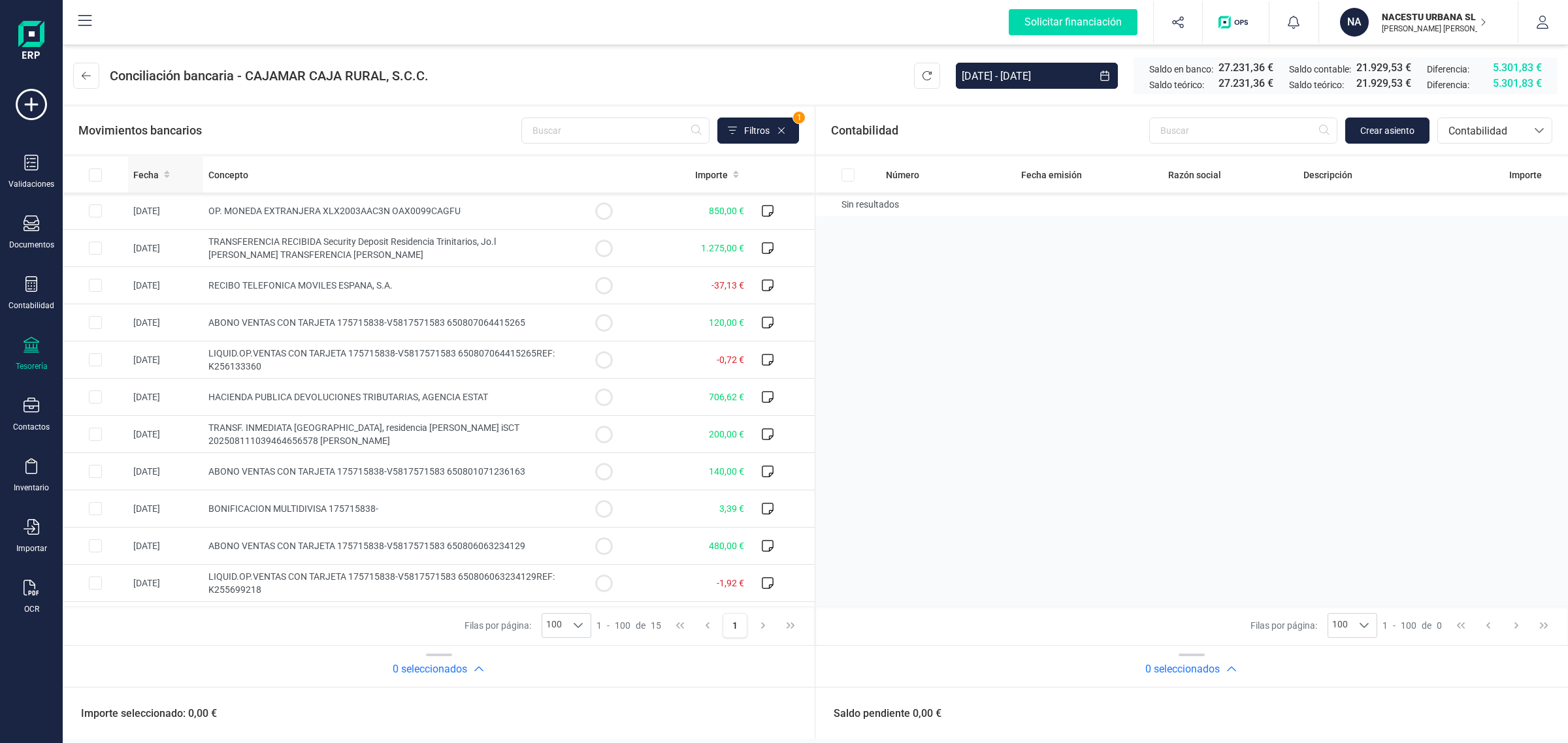
click at [161, 165] on th "Fecha" at bounding box center [165, 175] width 75 height 36
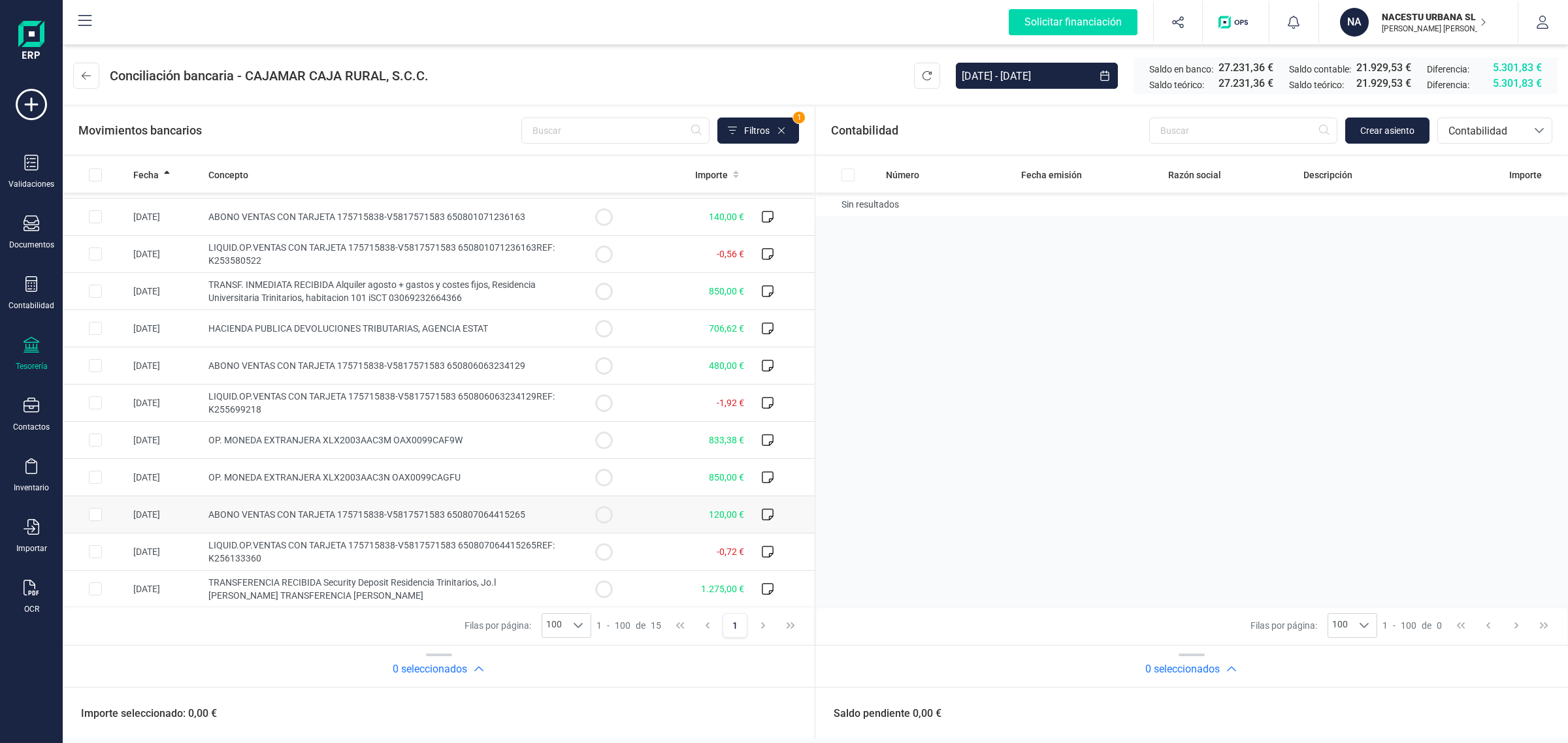
scroll to position [147, 0]
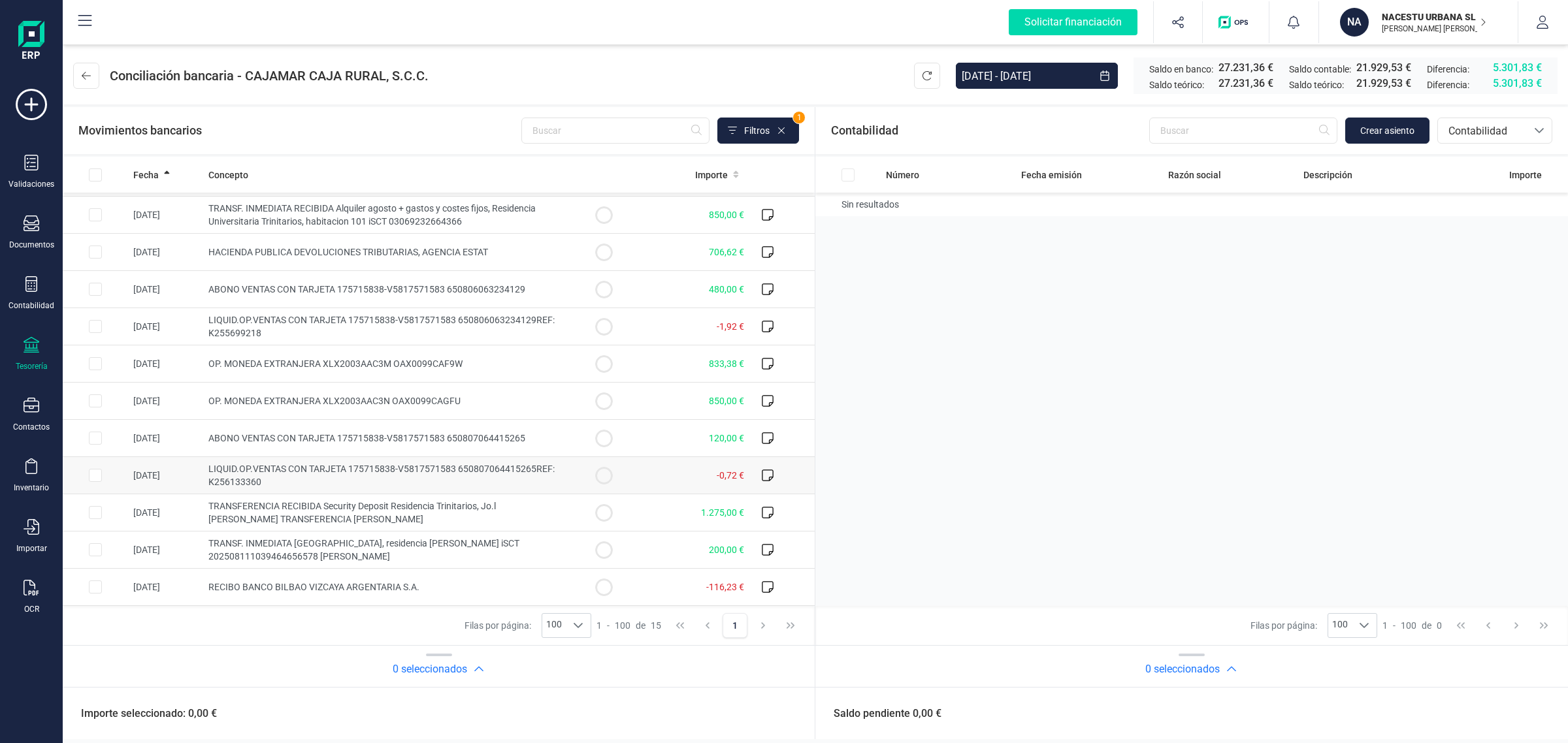
click at [550, 482] on td "LIQUID.OP.VENTAS CON TARJETA 175715838-V5817571583 650807064415265REF: K2561333…" at bounding box center [386, 476] width 368 height 38
checkbox input "true"
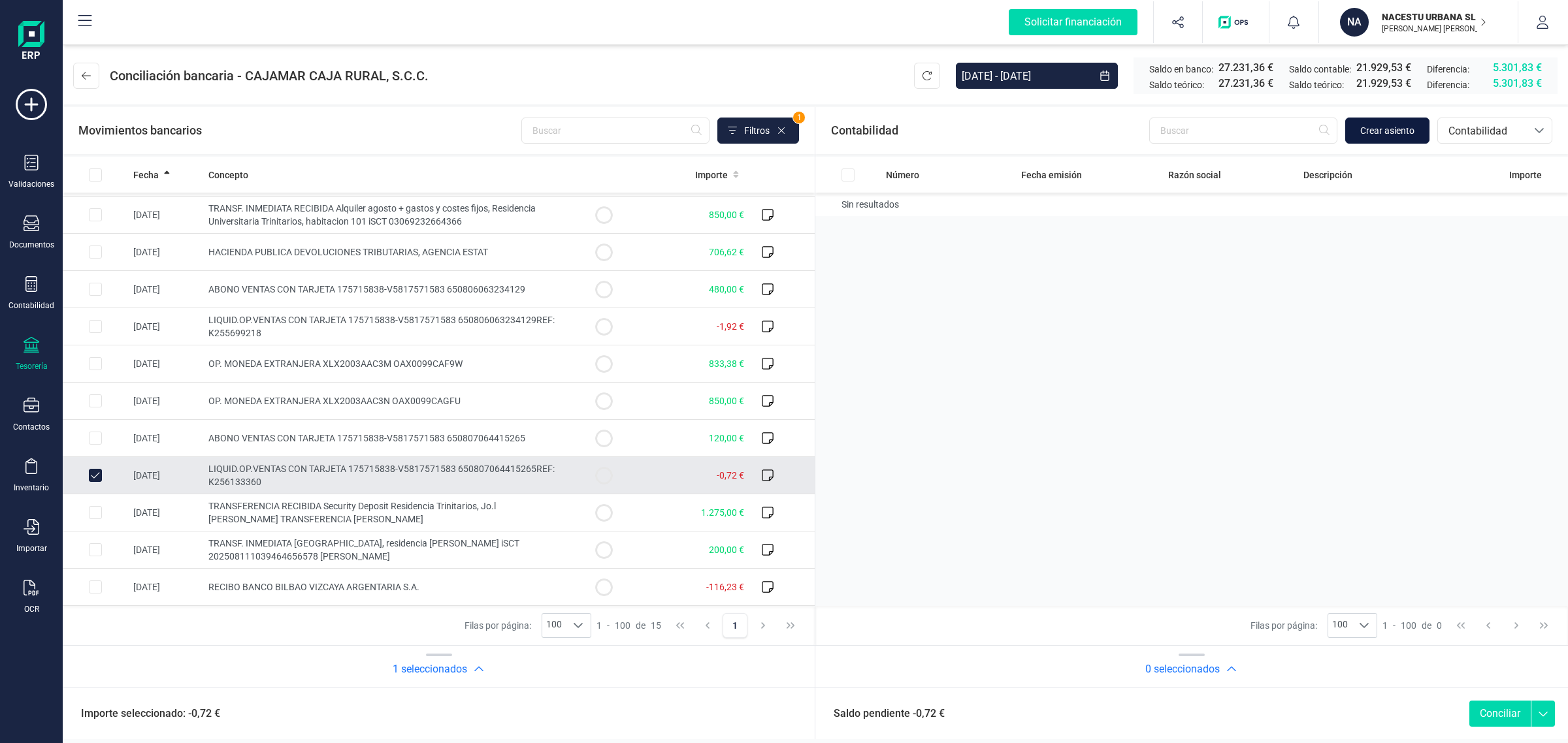
click at [1380, 133] on span "Crear asiento" at bounding box center [1387, 131] width 54 height 13
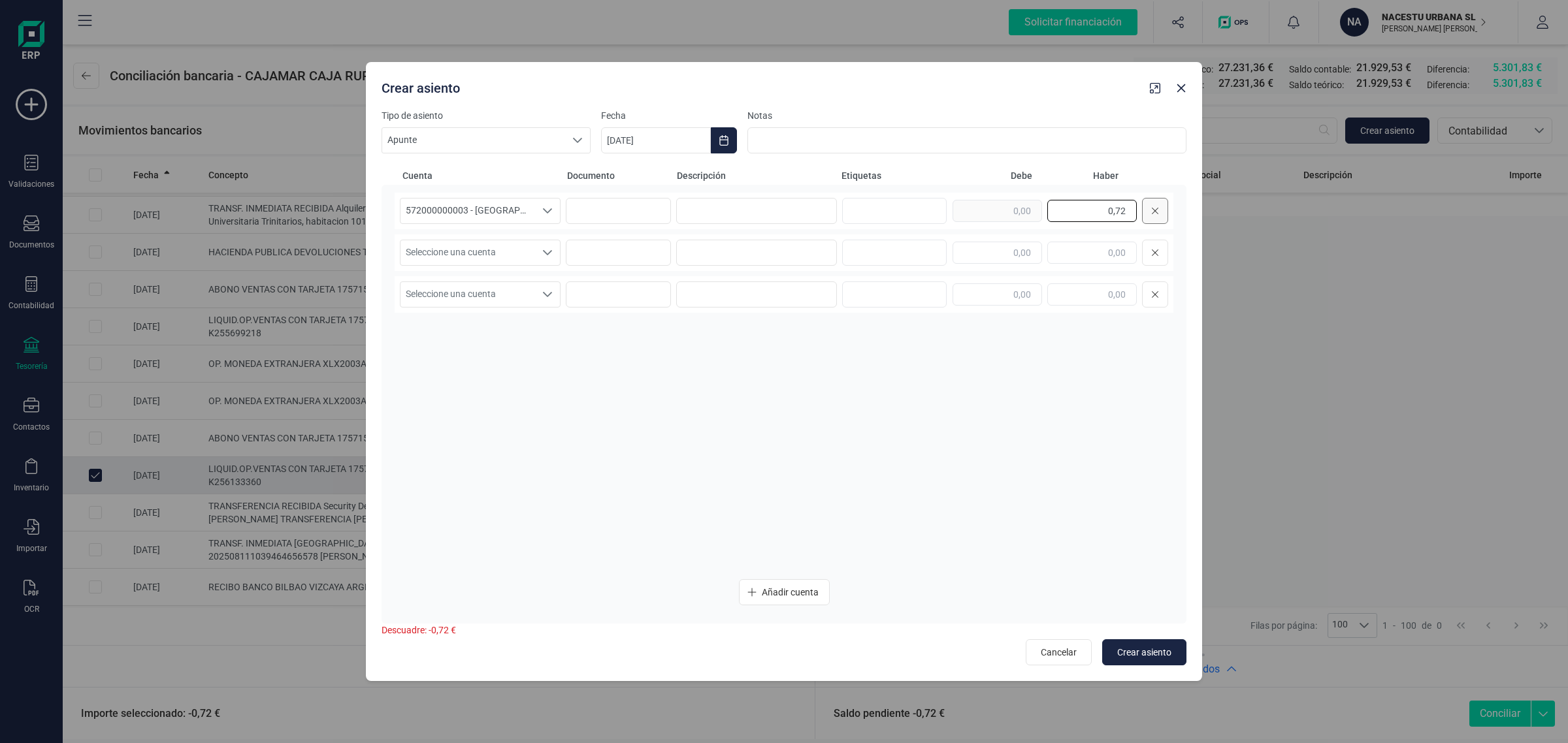
drag, startPoint x: 1078, startPoint y: 216, endPoint x: 1143, endPoint y: 220, distance: 65.1
click at [1143, 220] on div "0,72" at bounding box center [1060, 211] width 216 height 26
click at [1039, 258] on input "text" at bounding box center [997, 253] width 90 height 22
paste input "0,72"
type input "0,72"
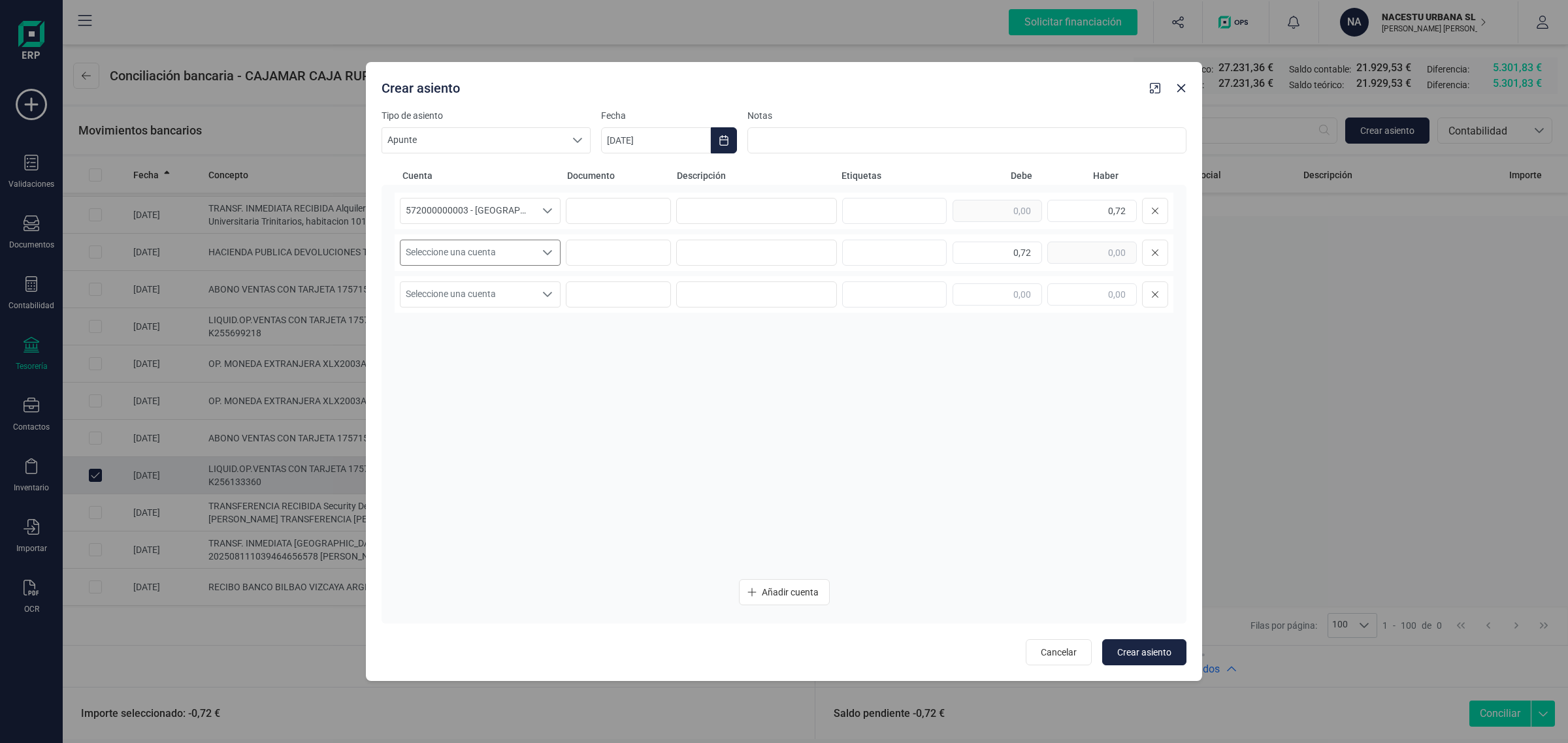
click at [410, 249] on span "Seleccione una cuenta" at bounding box center [468, 253] width 134 height 25
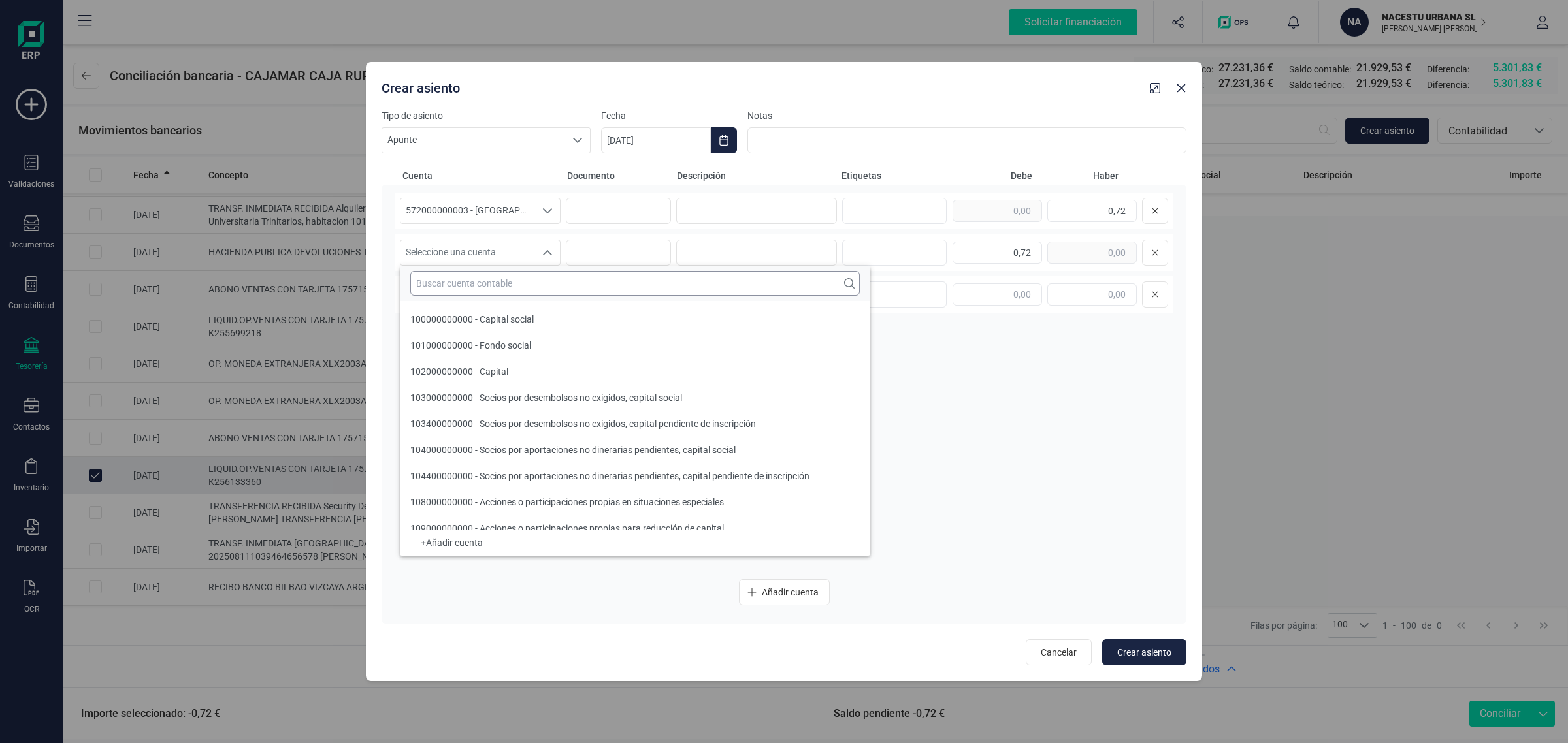
click at [430, 285] on input "text" at bounding box center [635, 283] width 449 height 25
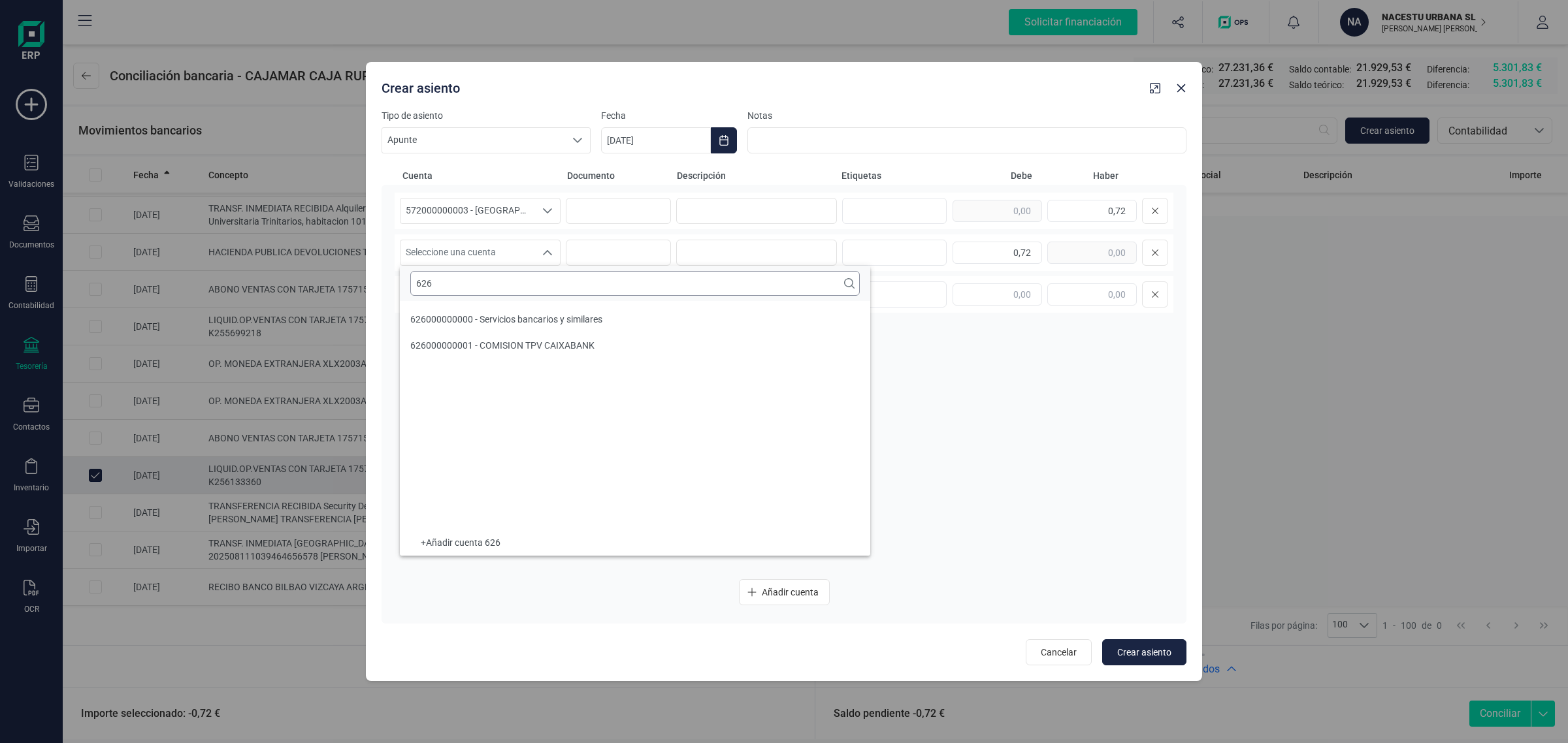
scroll to position [0, 0]
type input "626"
click at [472, 314] on span "626000000000 - Servicios bancarios y similares" at bounding box center [506, 319] width 192 height 10
click at [742, 213] on input at bounding box center [756, 211] width 161 height 26
drag, startPoint x: 761, startPoint y: 207, endPoint x: 664, endPoint y: 226, distance: 98.8
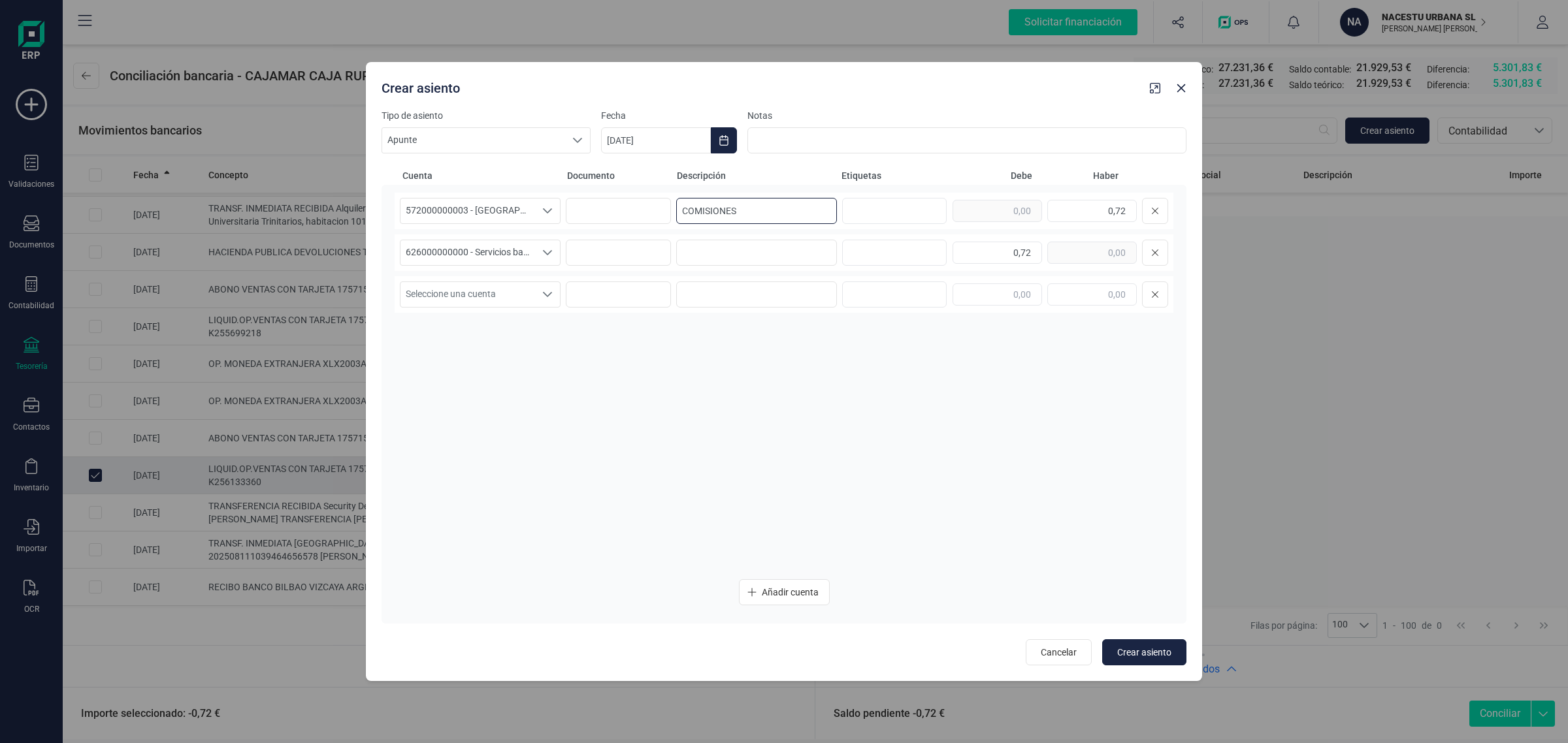
click at [664, 226] on div "572000000003 - [GEOGRAPHIC_DATA] -1579 572000000003 - [GEOGRAPHIC_DATA] -1579 C…" at bounding box center [784, 211] width 779 height 37
type input "COMISIONES"
click at [687, 262] on input at bounding box center [756, 253] width 161 height 26
paste input "COMISIONES"
type input "COMISIONES"
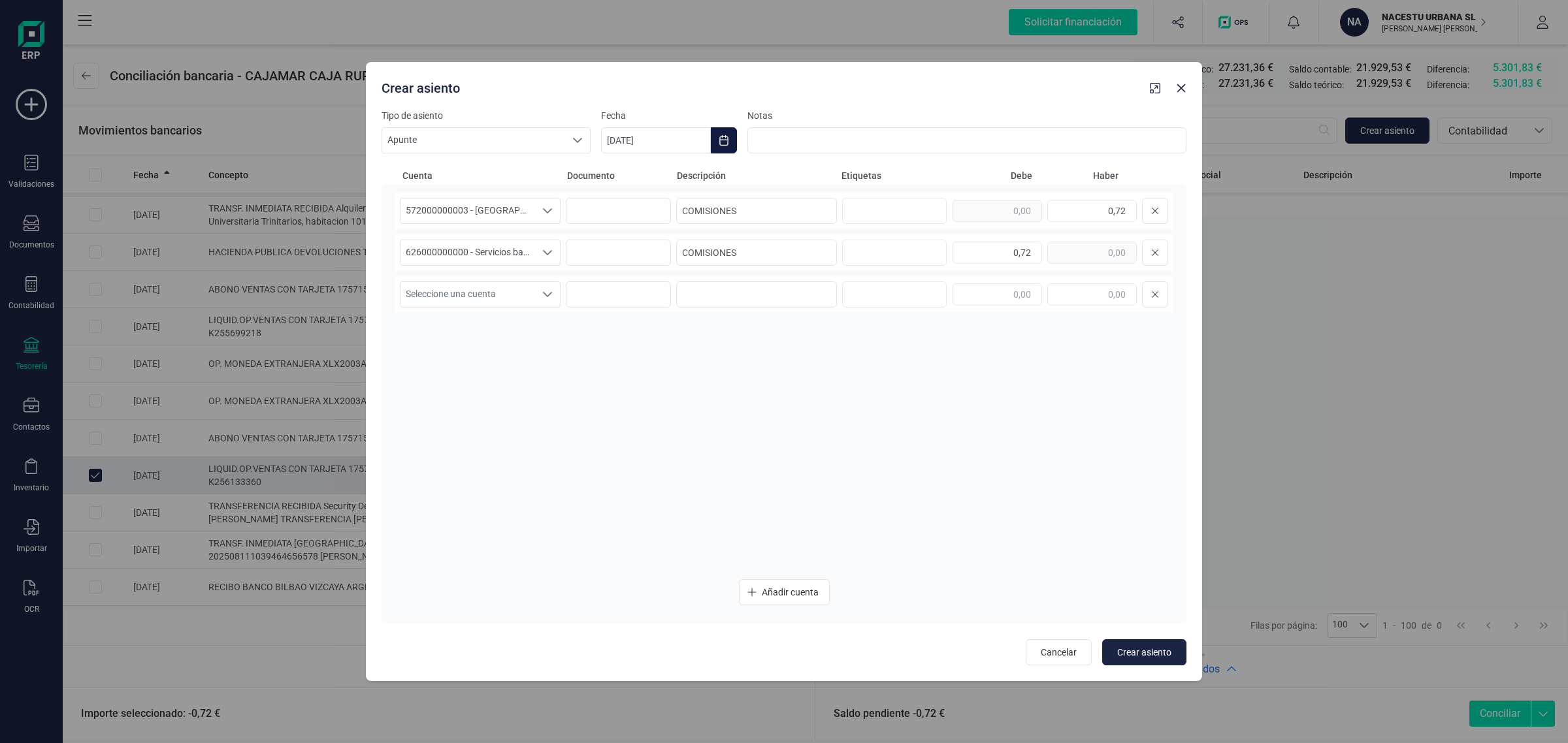
click at [727, 136] on icon "Choose Date" at bounding box center [724, 140] width 10 height 10
click at [795, 287] on span "7" at bounding box center [797, 292] width 26 height 26
click at [1132, 650] on span "Crear asiento" at bounding box center [1144, 653] width 54 height 13
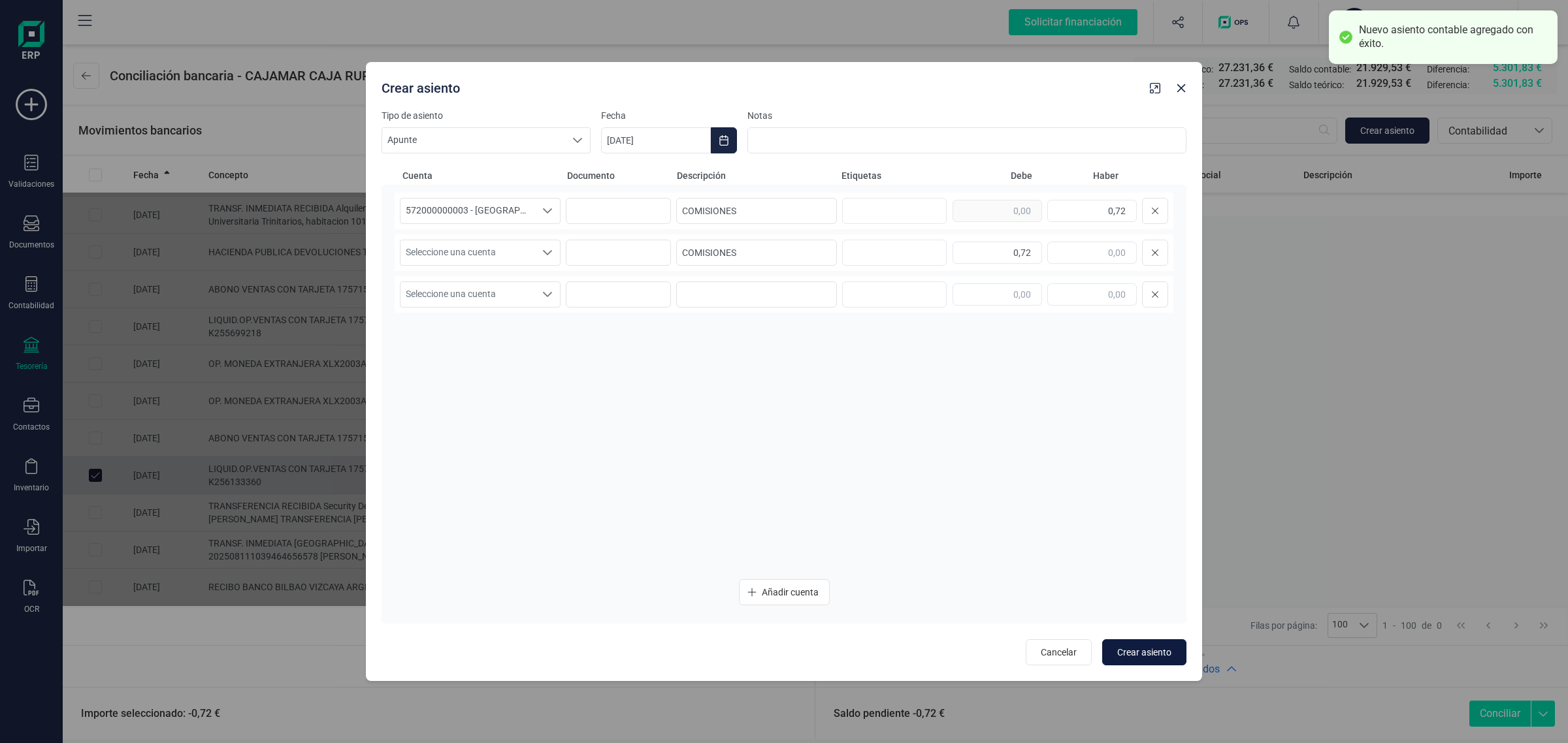
type input "[DATE]"
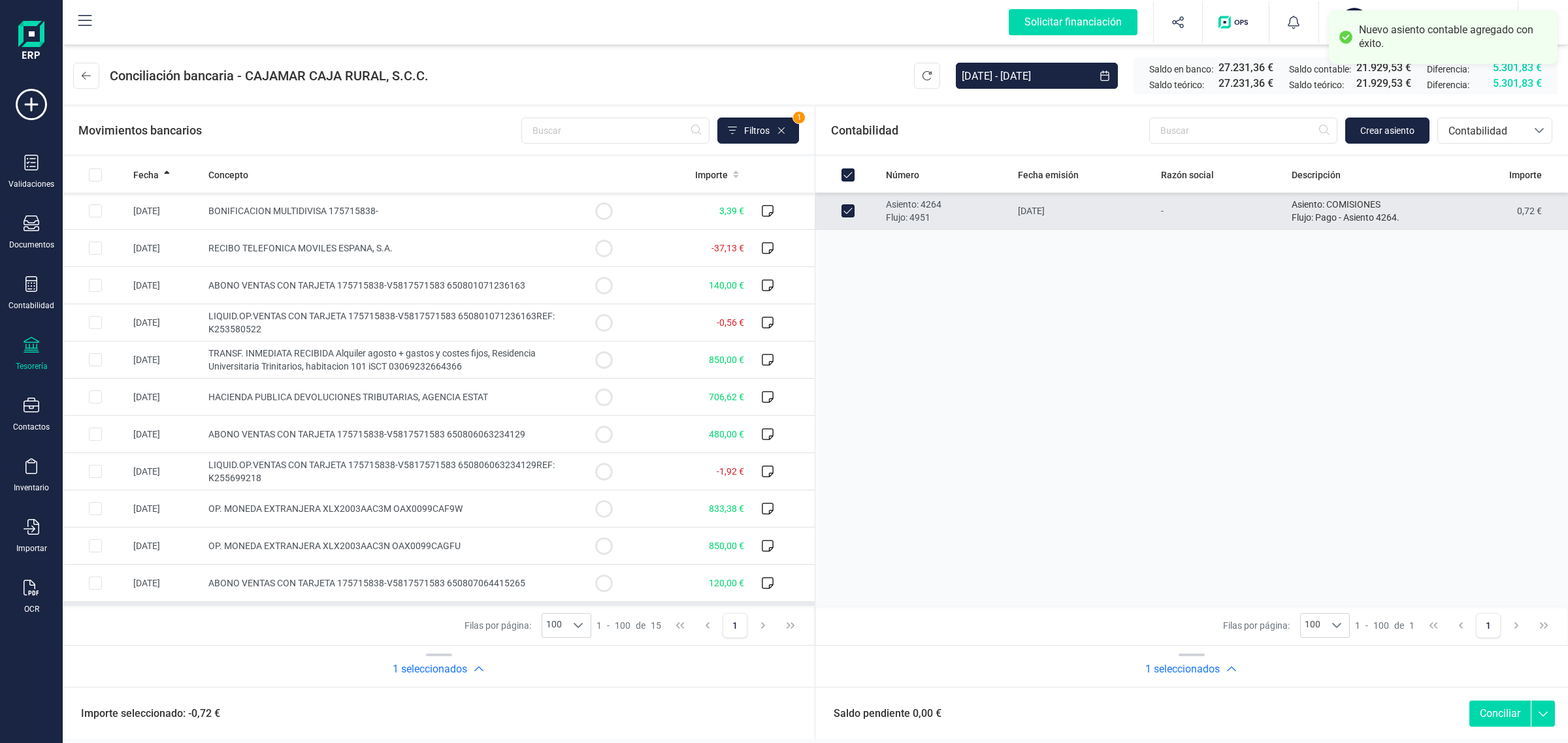
click at [1511, 710] on button "Conciliar" at bounding box center [1499, 714] width 61 height 26
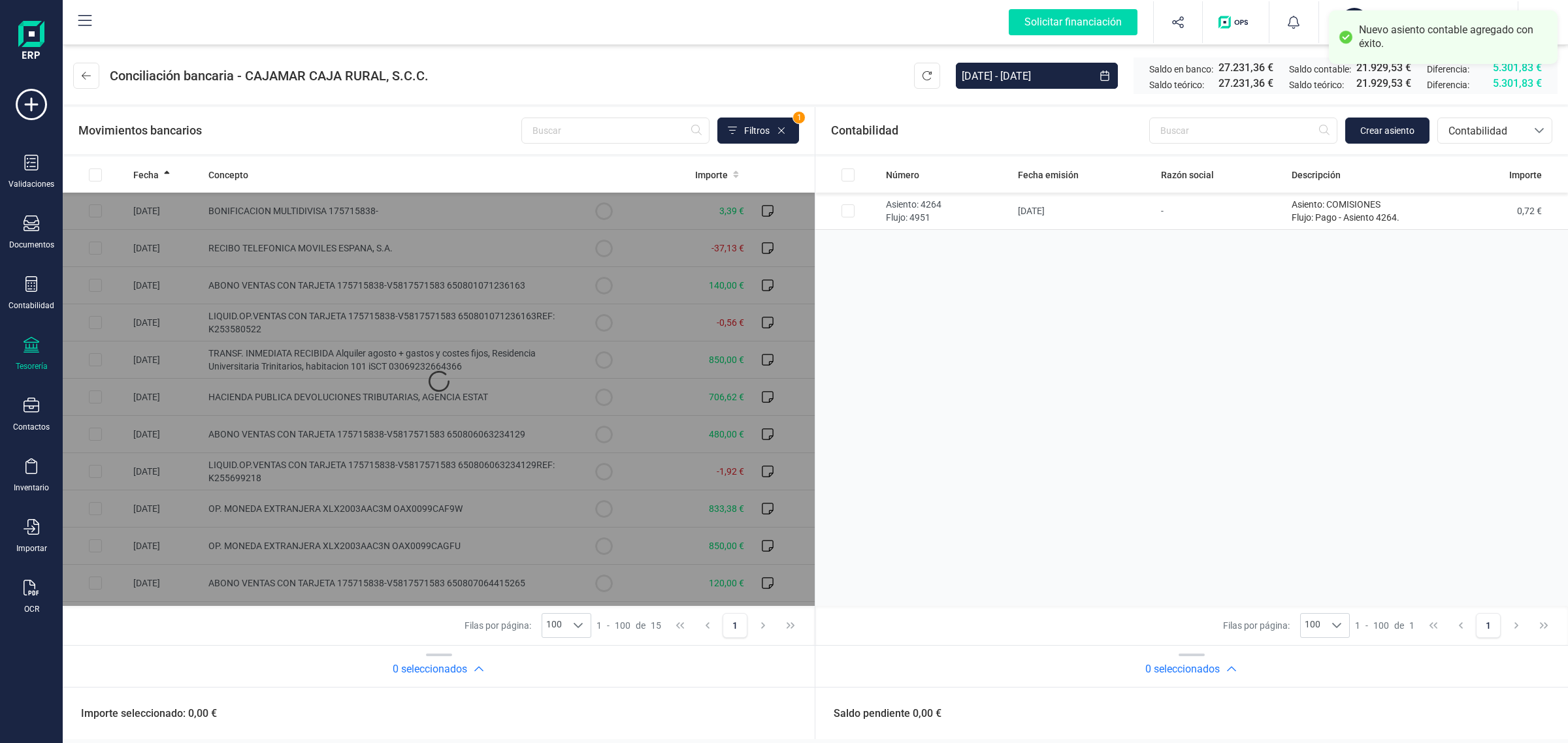
checkbox input "false"
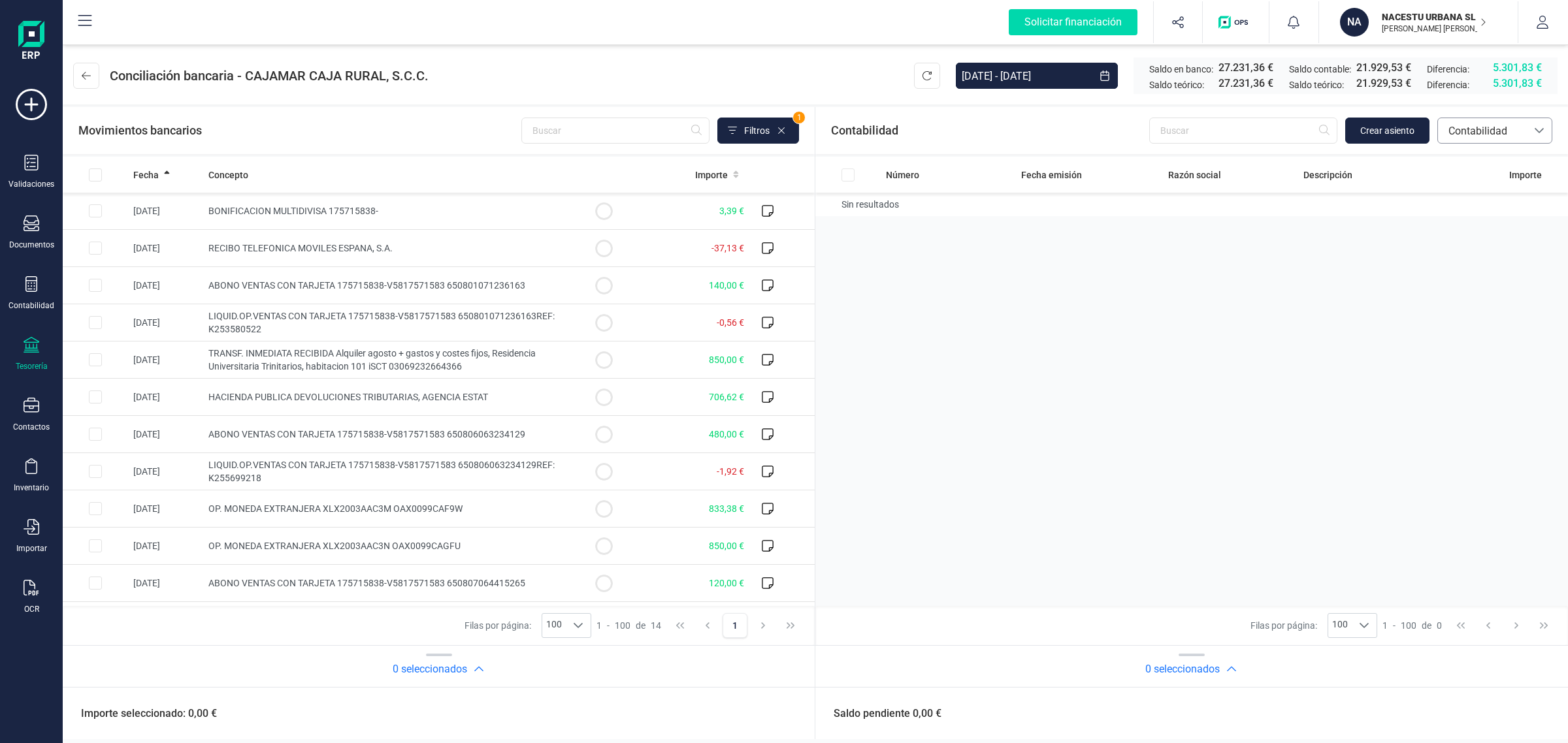
click at [1507, 118] on span "Contabilidad" at bounding box center [1482, 131] width 89 height 25
click at [1454, 222] on span "Facturas" at bounding box center [1468, 220] width 40 height 16
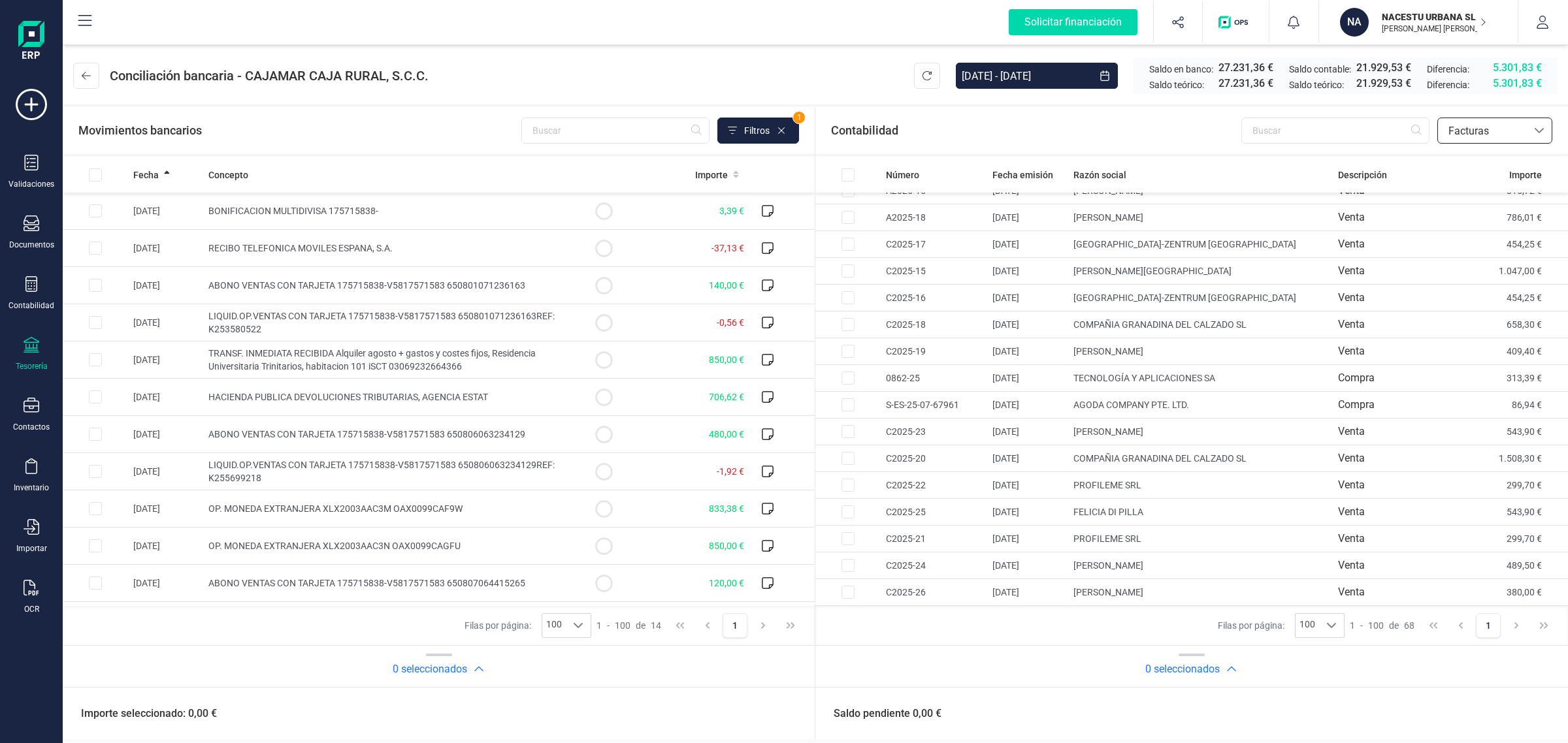
click at [1421, 10] on p "NACESTU URBANA SL" at bounding box center [1434, 17] width 105 height 13
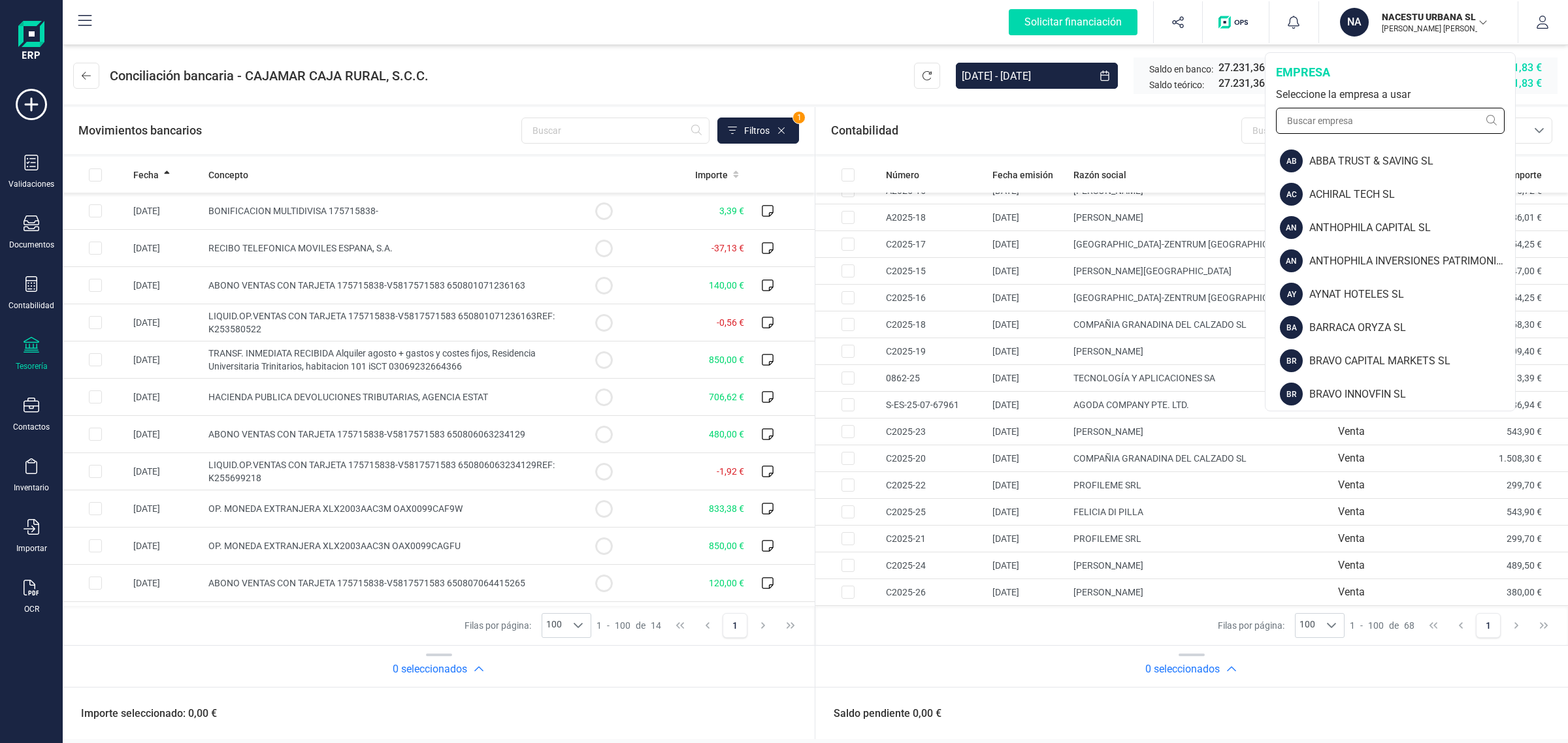
click at [1318, 121] on input "text" at bounding box center [1390, 121] width 229 height 26
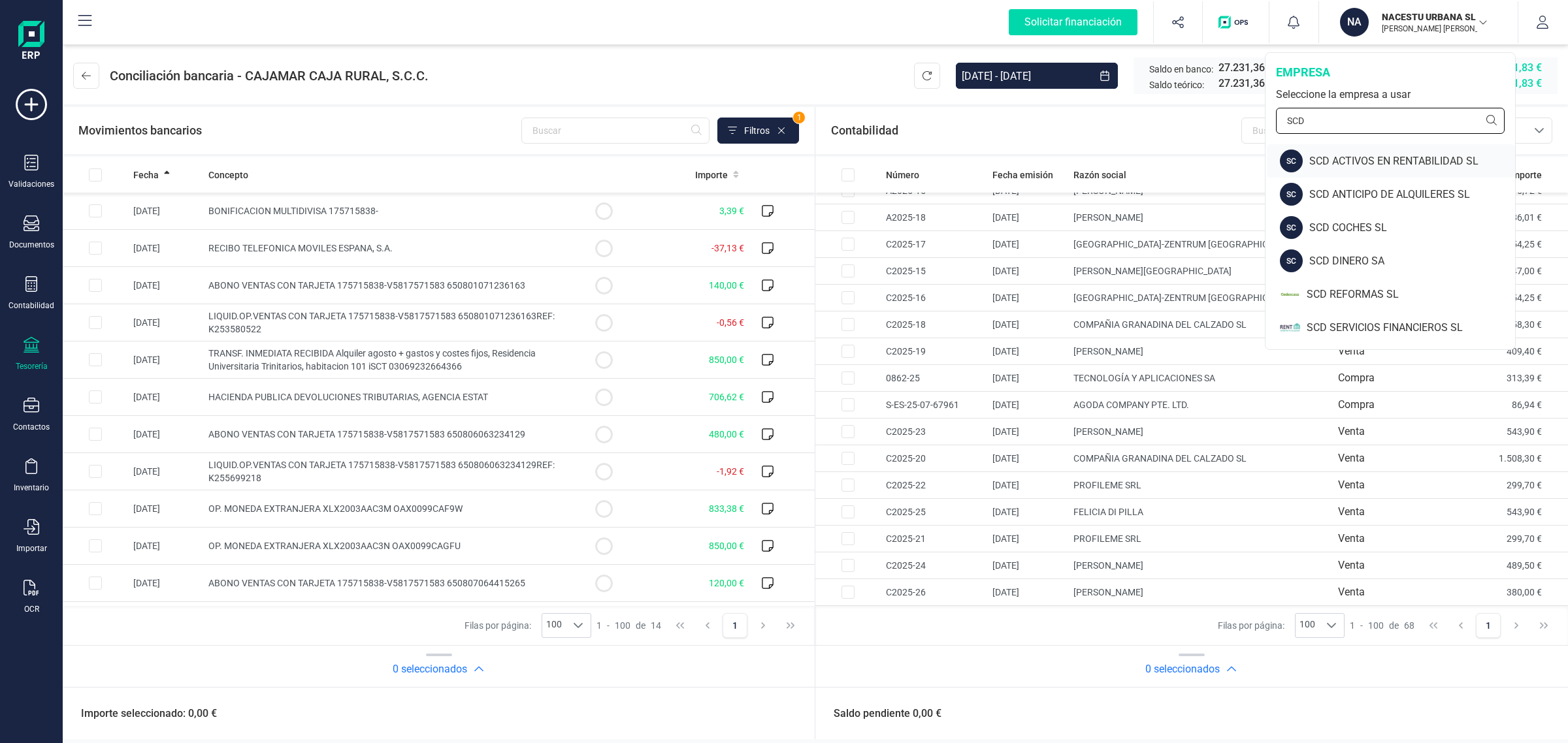
type input "SCD"
click at [1343, 167] on div "SCD ACTIVOS EN RENTABILIDAD SL" at bounding box center [1412, 162] width 206 height 16
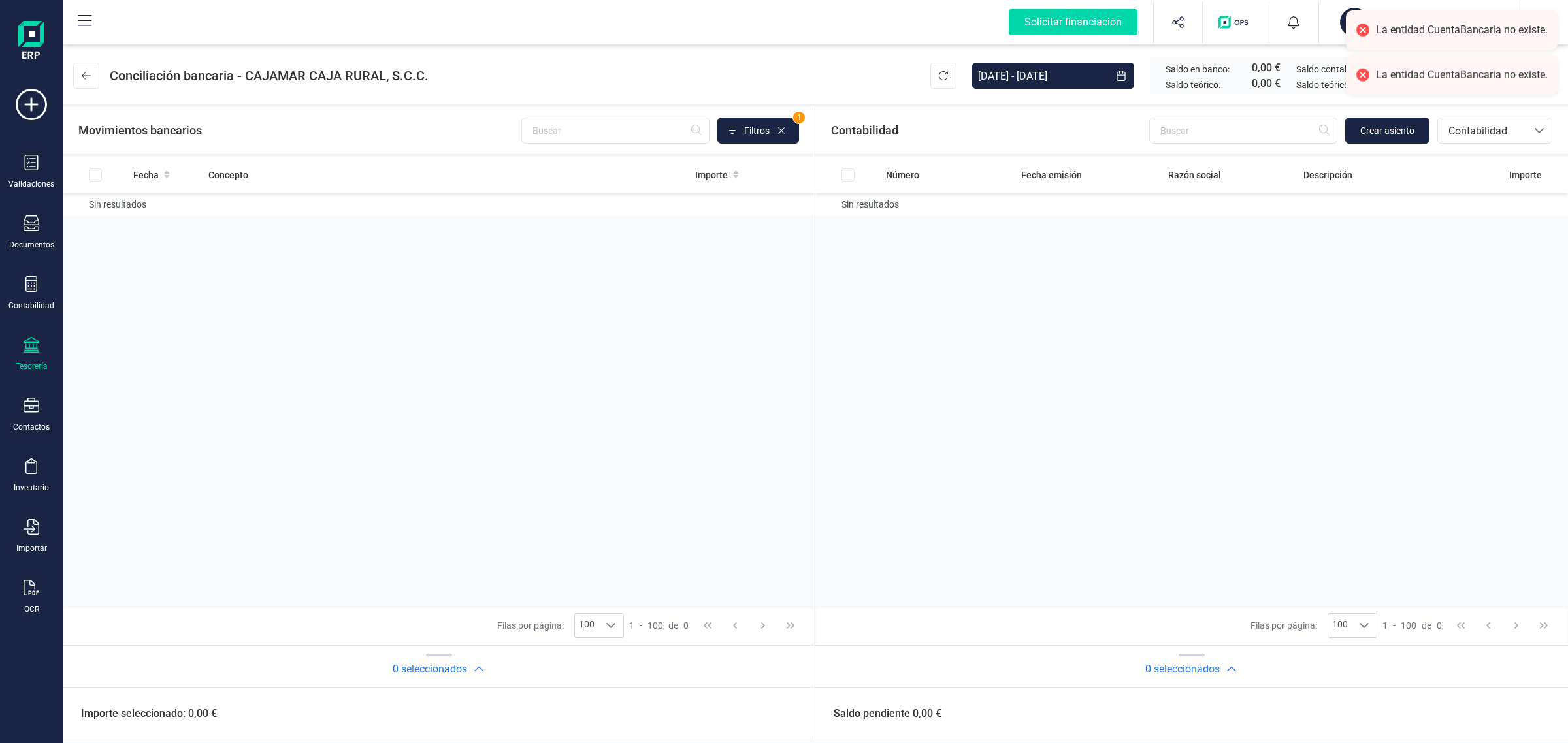
click at [30, 354] on div "Tesorería" at bounding box center [31, 355] width 52 height 35
click at [178, 216] on span "Cuentas bancarias" at bounding box center [156, 223] width 115 height 16
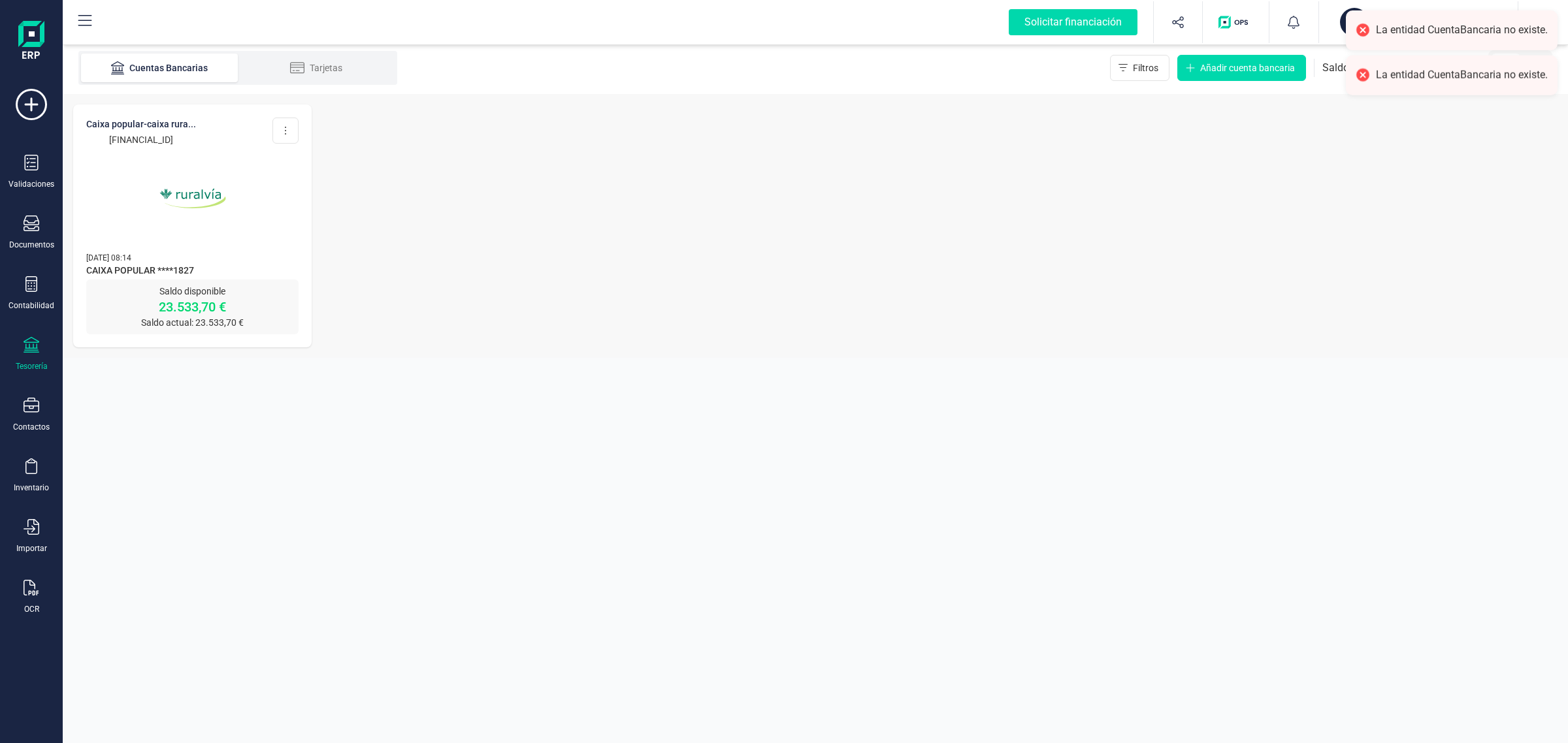
click at [187, 213] on img at bounding box center [193, 199] width 110 height 110
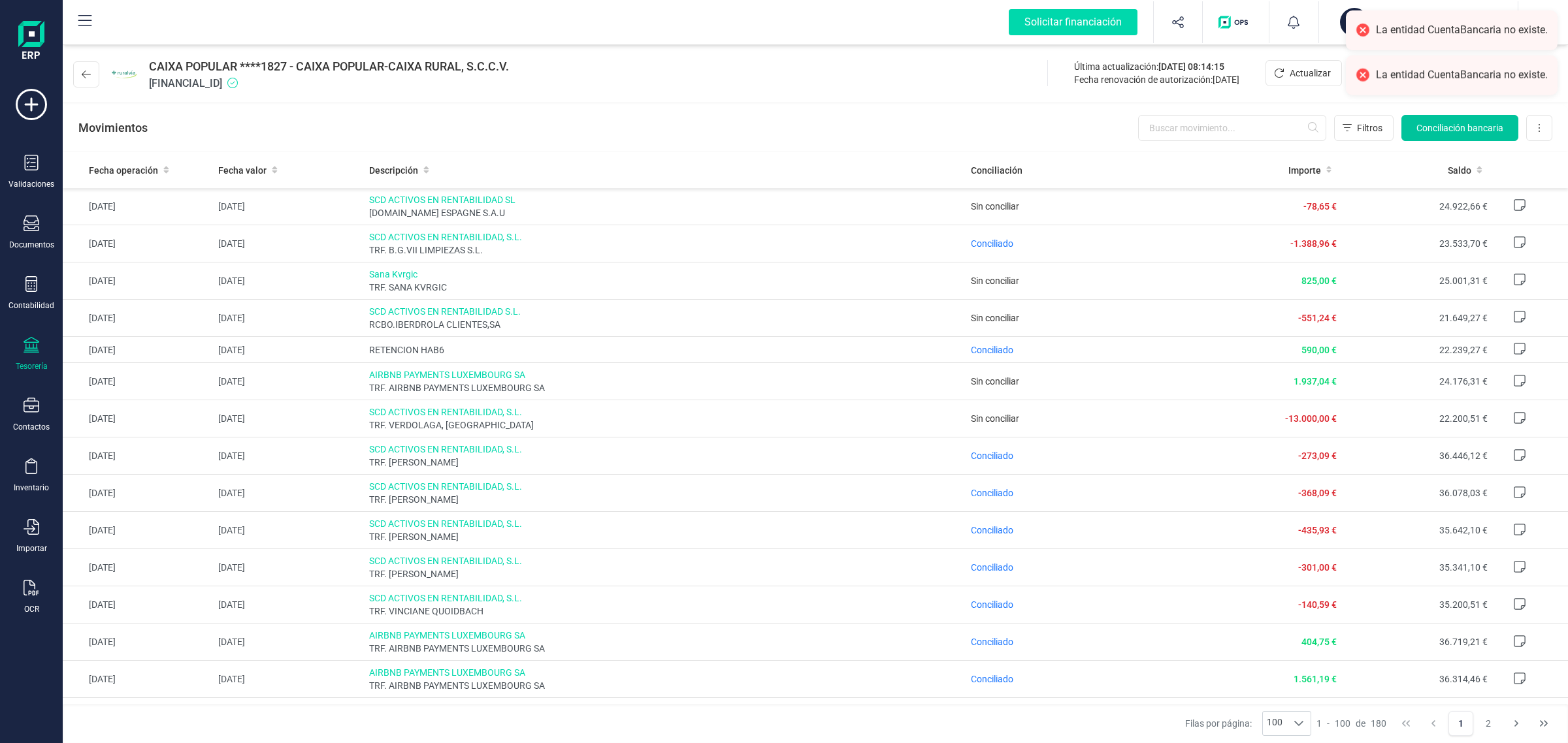
click at [1483, 120] on button "Conciliación bancaria" at bounding box center [1460, 128] width 117 height 26
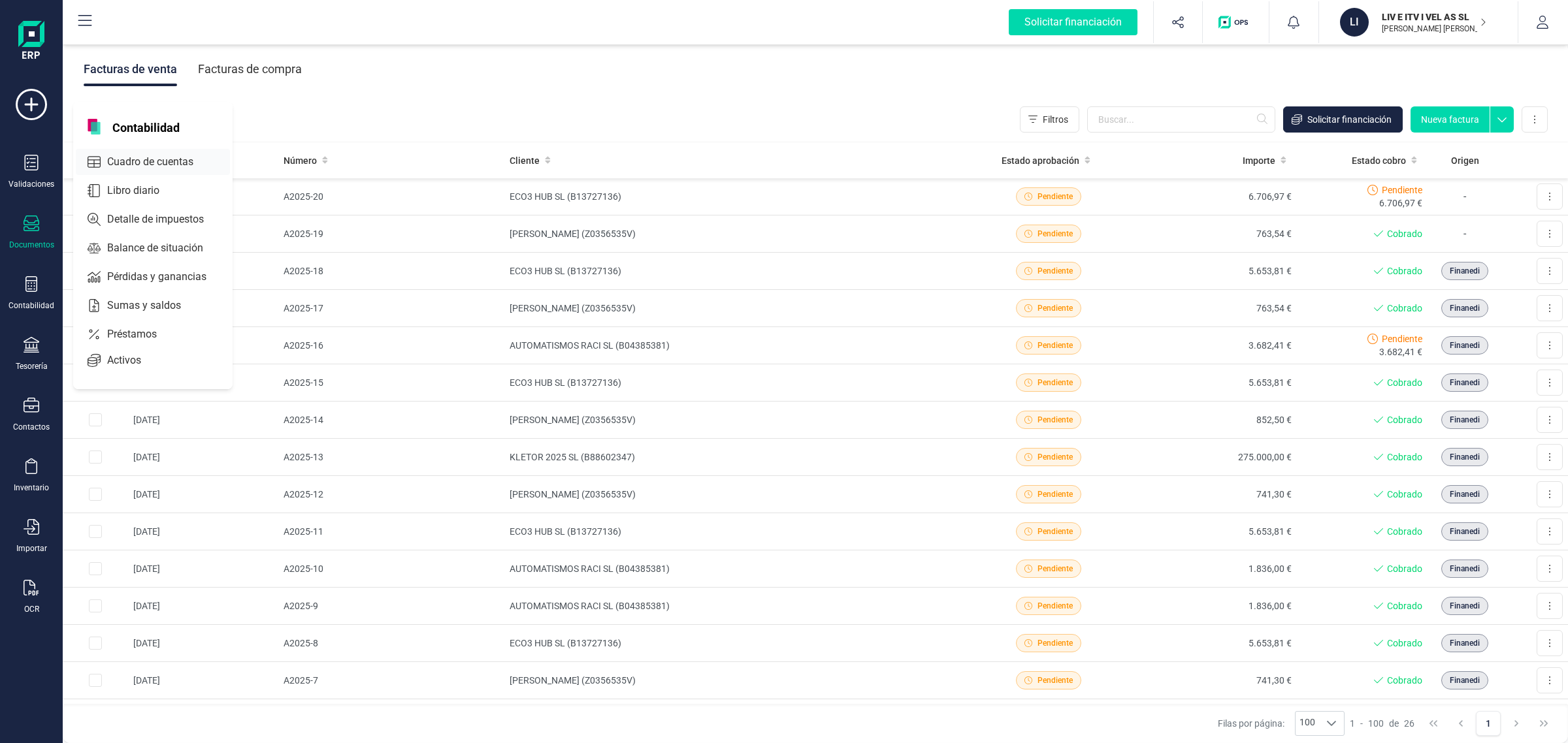
click at [155, 165] on span "Cuadro de cuentas" at bounding box center [159, 162] width 115 height 16
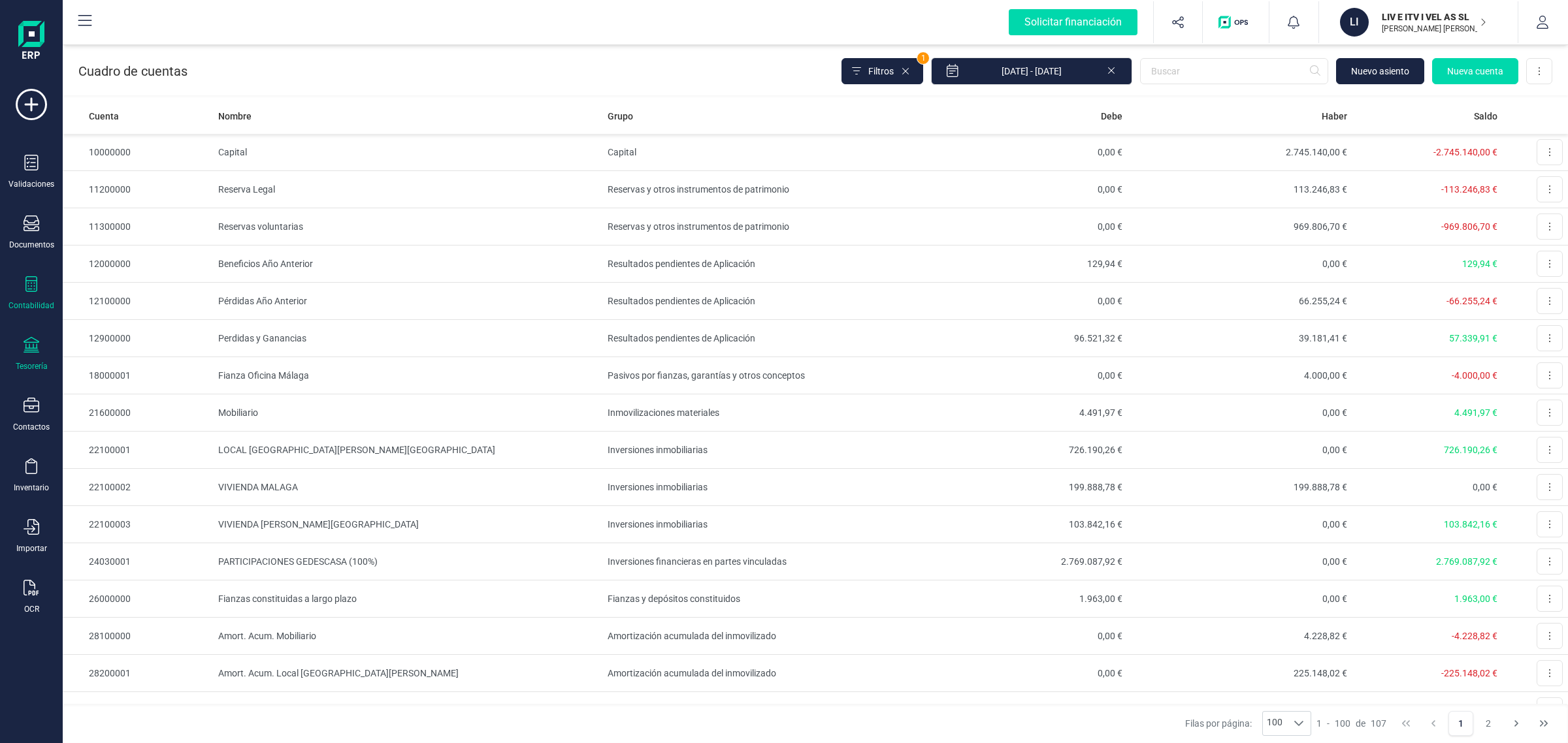
click at [30, 351] on icon at bounding box center [32, 345] width 16 height 16
click at [116, 226] on span "Cuentas bancarias" at bounding box center [159, 223] width 115 height 16
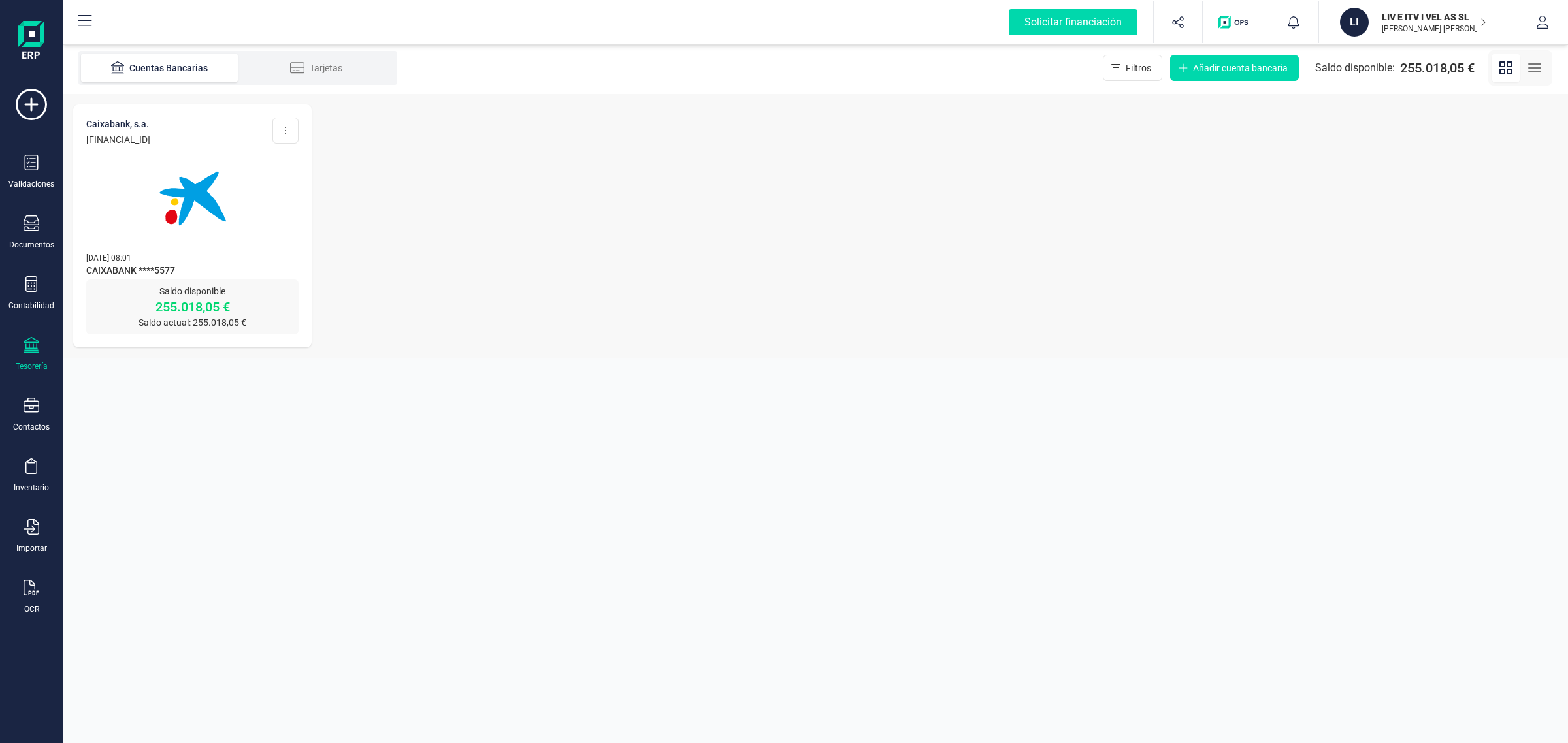
click at [196, 223] on img at bounding box center [193, 199] width 110 height 110
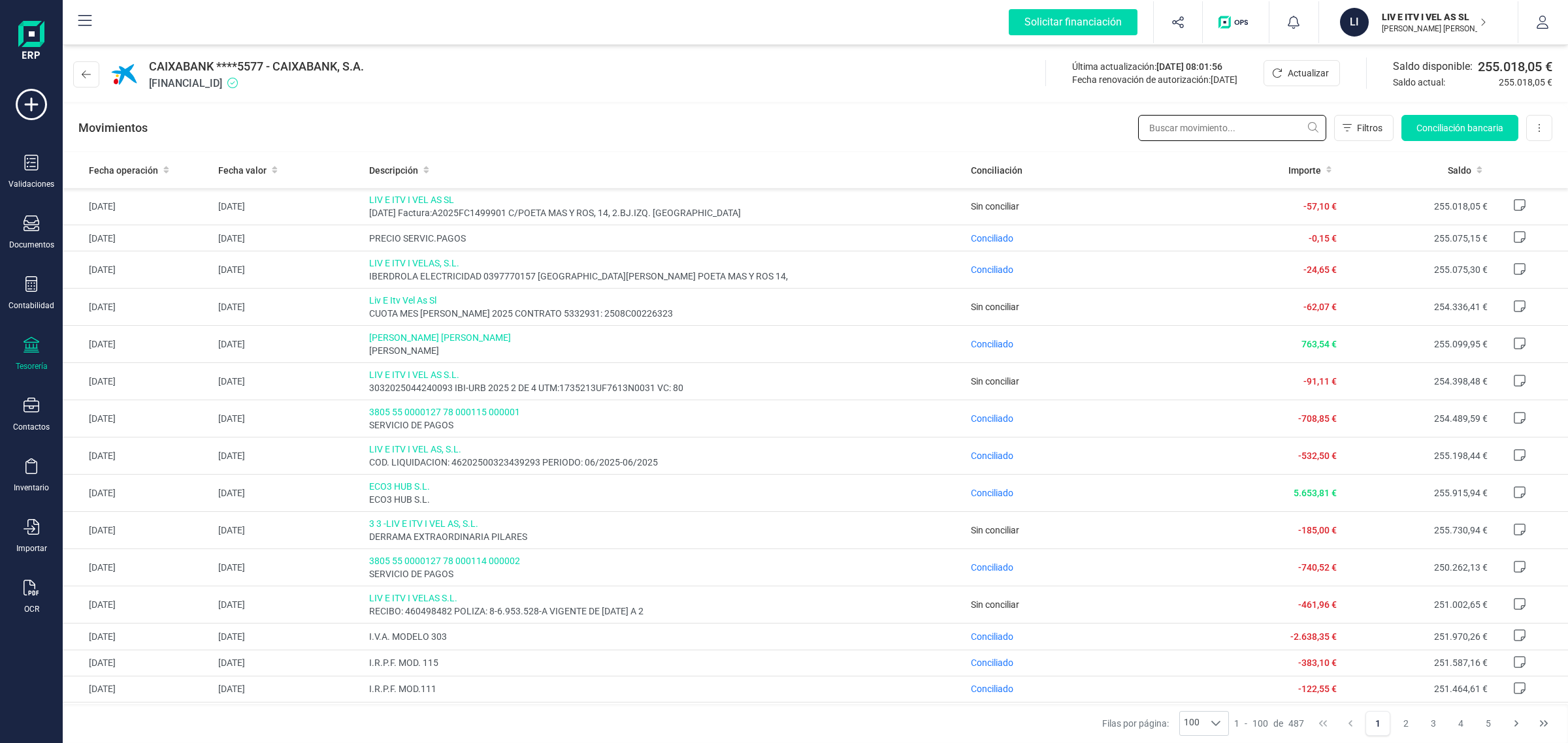
click at [1232, 131] on input "text" at bounding box center [1232, 128] width 189 height 26
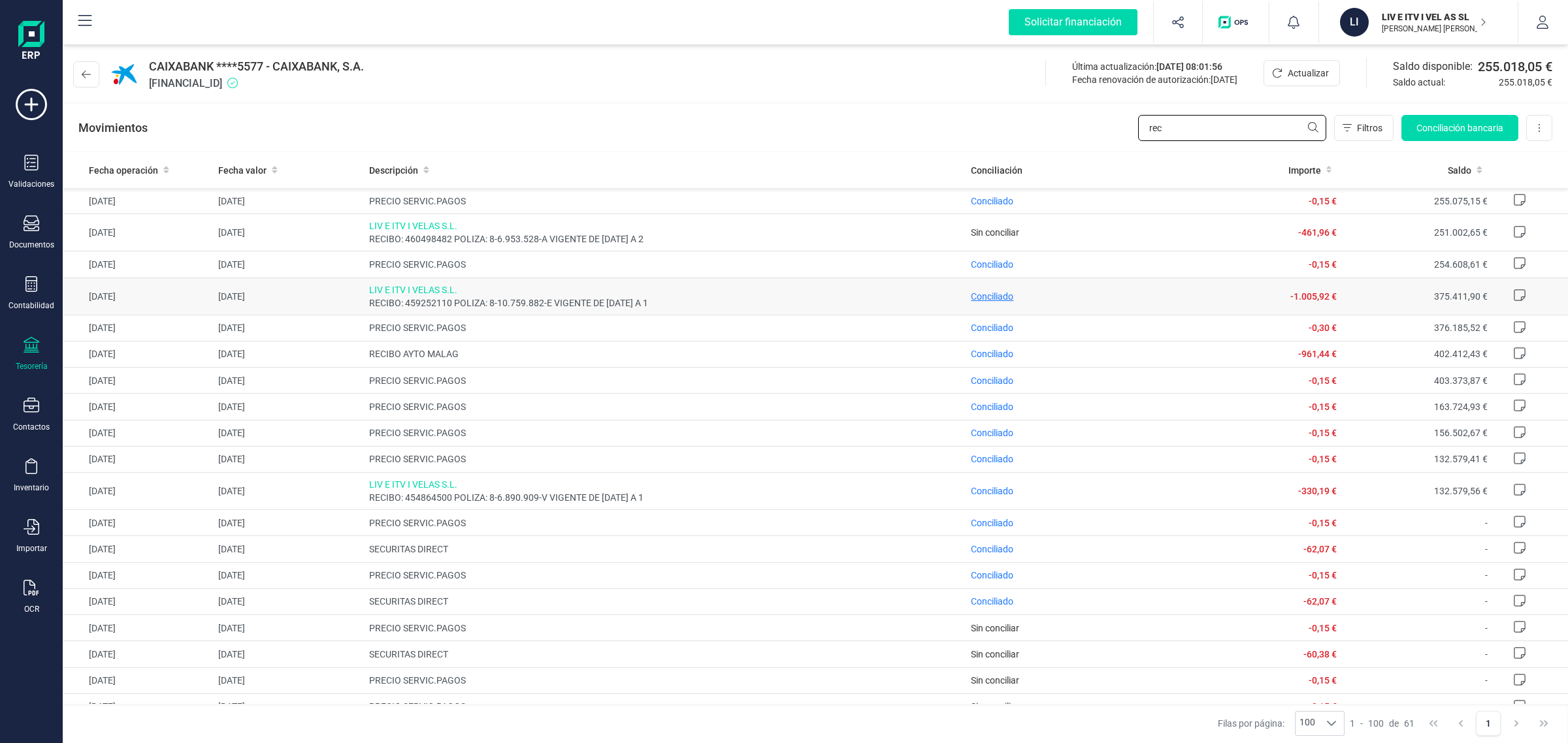
type input "rec"
click at [985, 294] on span "Conciliado" at bounding box center [992, 296] width 43 height 10
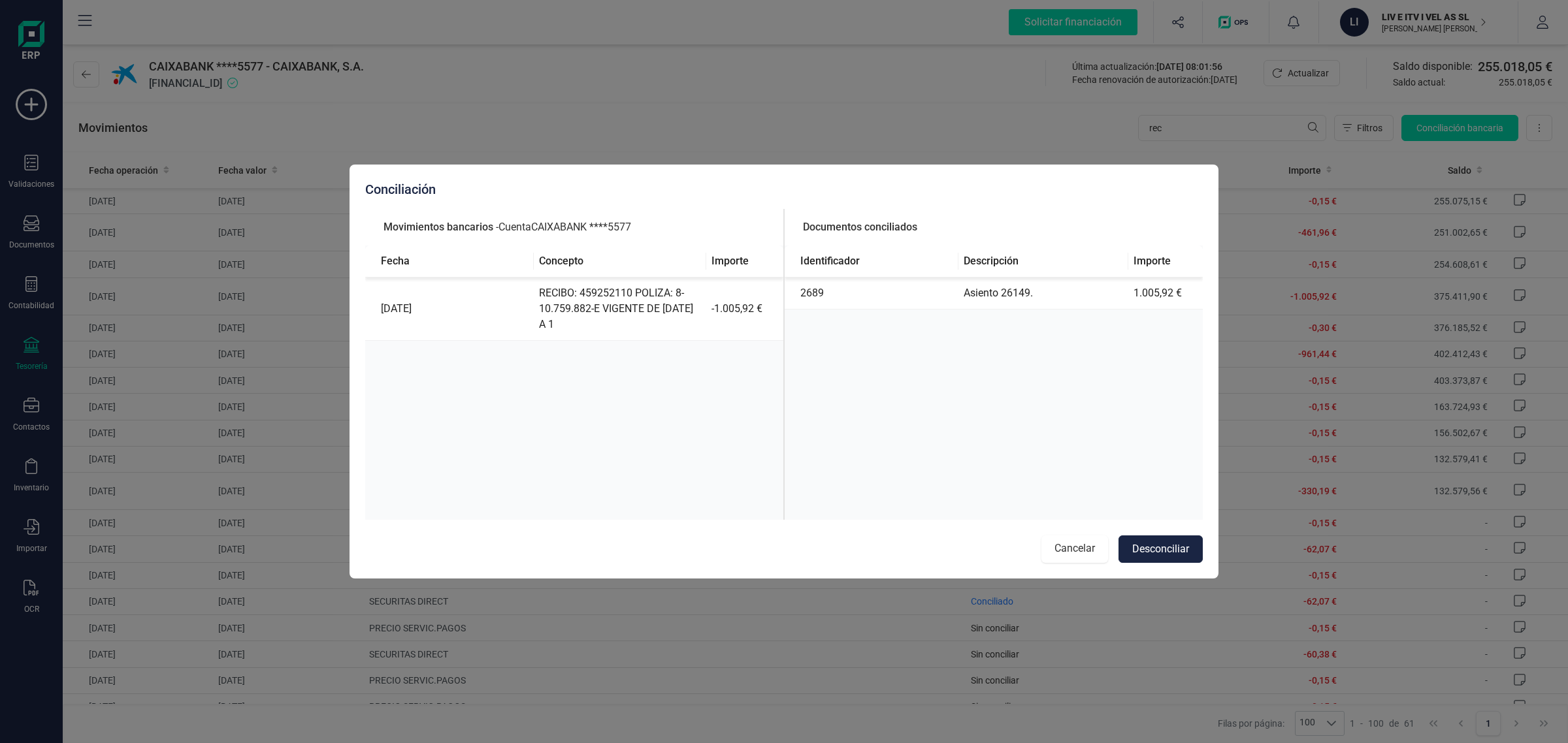
drag, startPoint x: 1072, startPoint y: 552, endPoint x: 873, endPoint y: 537, distance: 199.6
click at [1072, 552] on button "Cancelar" at bounding box center [1075, 549] width 66 height 27
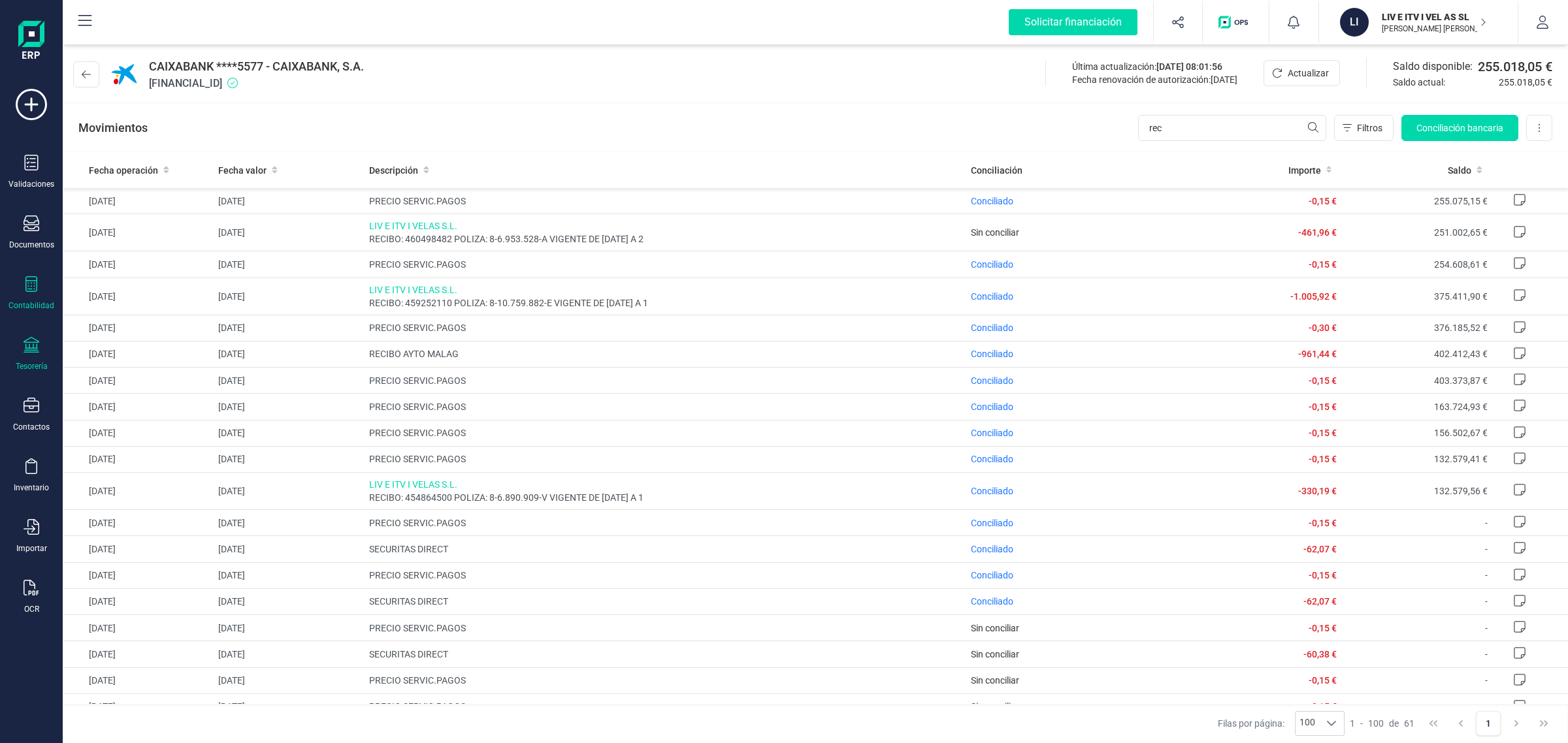
click at [20, 282] on div "Contabilidad" at bounding box center [31, 294] width 52 height 35
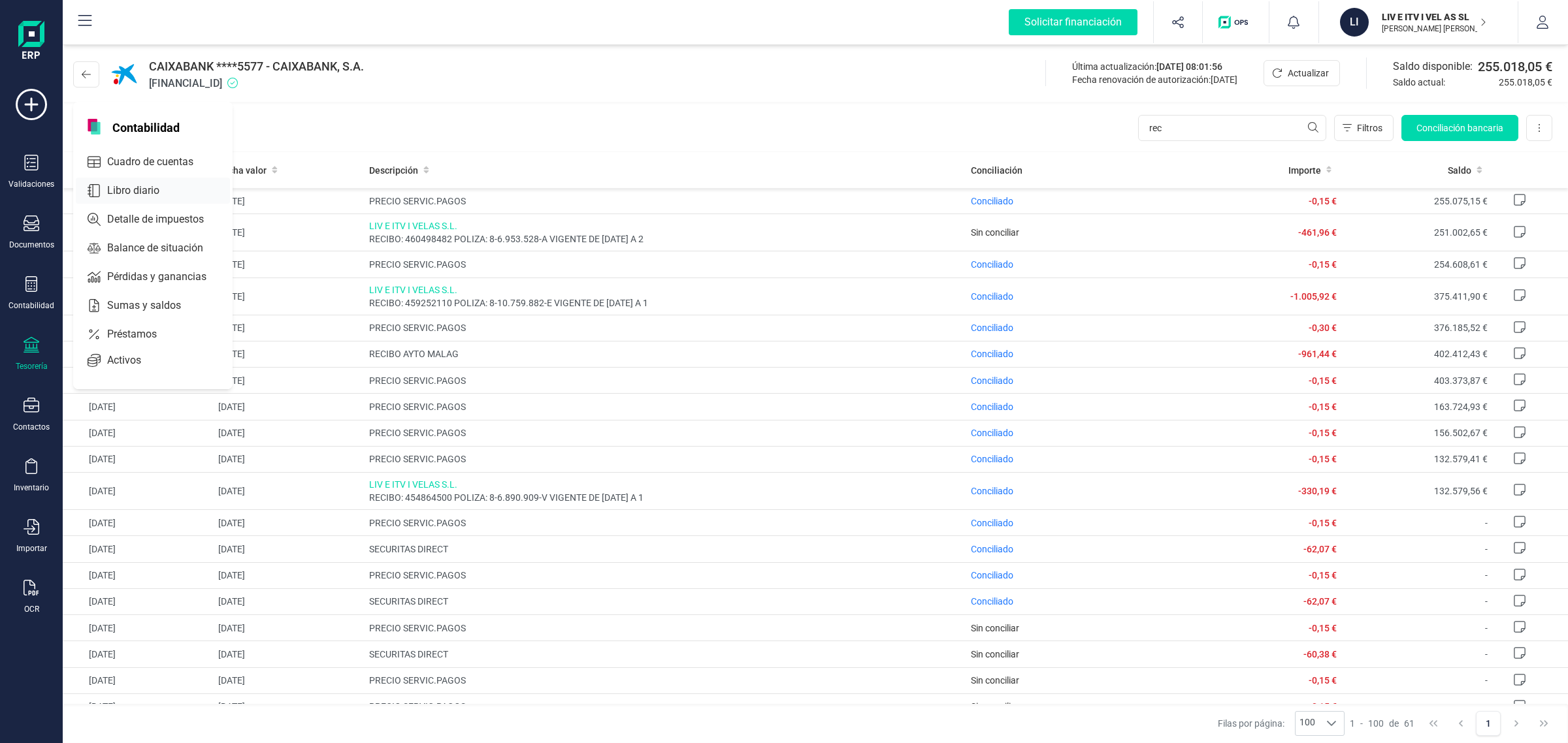
click at [155, 190] on span "Libro diario" at bounding box center [142, 191] width 81 height 16
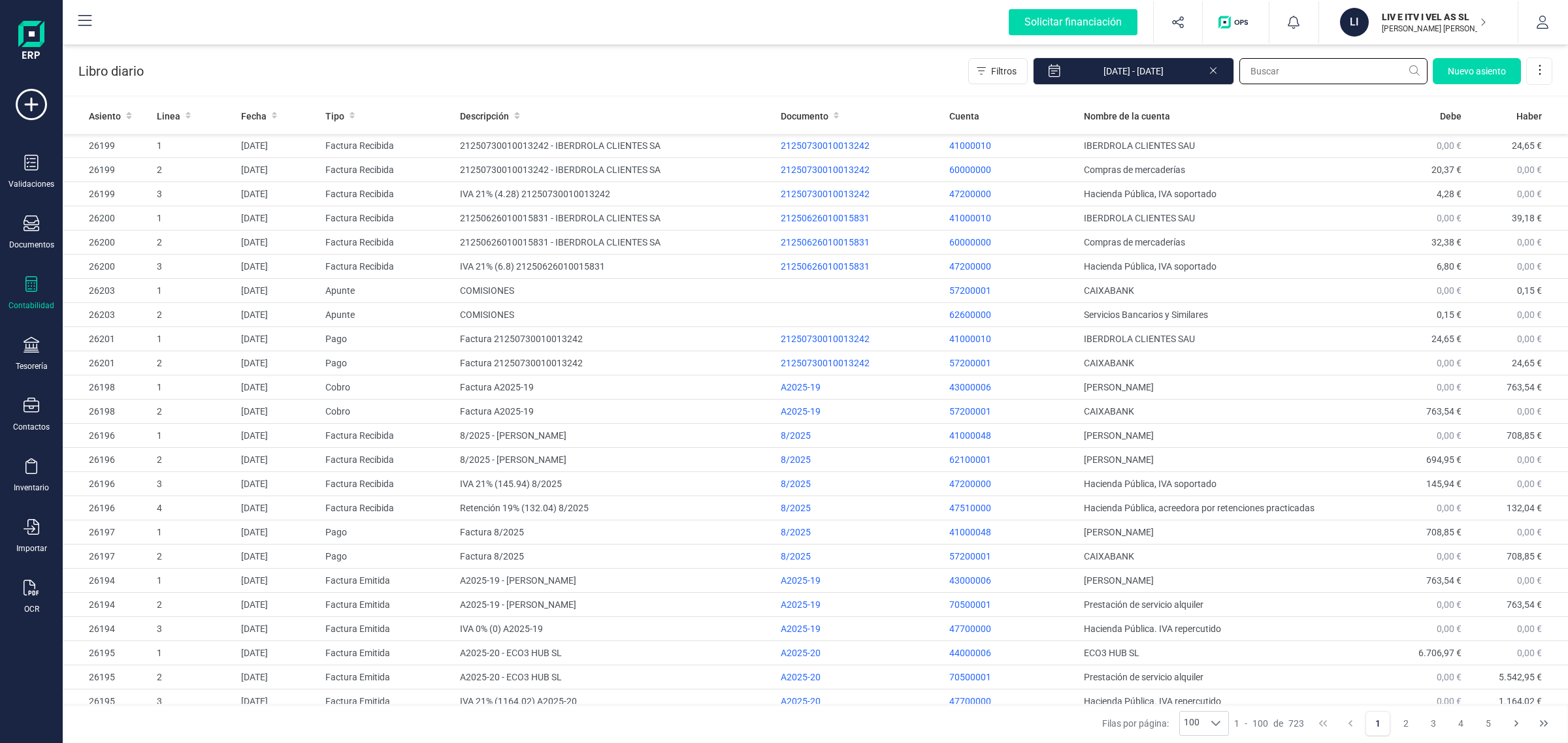
click at [1270, 73] on input "text" at bounding box center [1333, 71] width 189 height 26
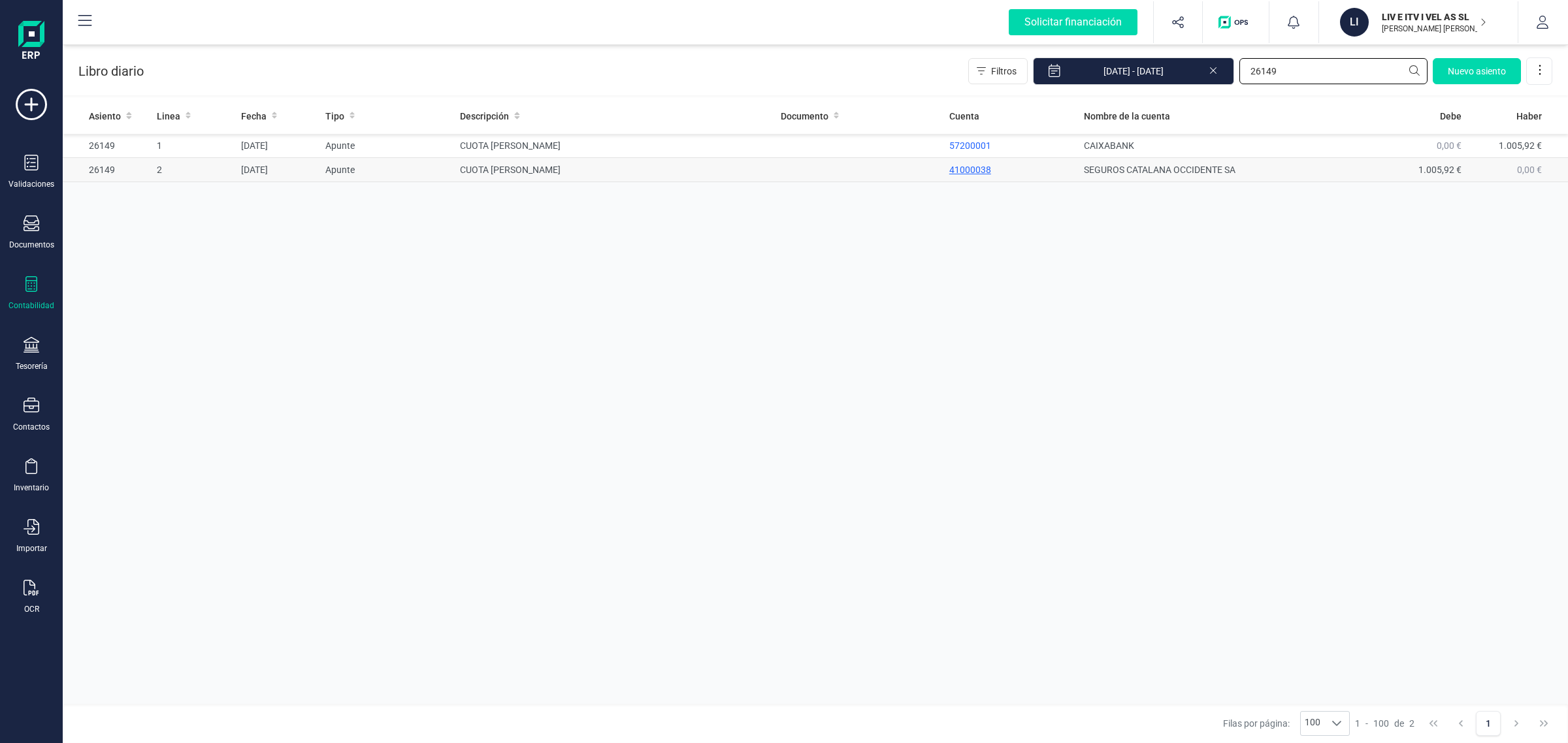
type input "26149"
click at [978, 175] on p "41000038" at bounding box center [1011, 170] width 125 height 13
